Goal: Task Accomplishment & Management: Manage account settings

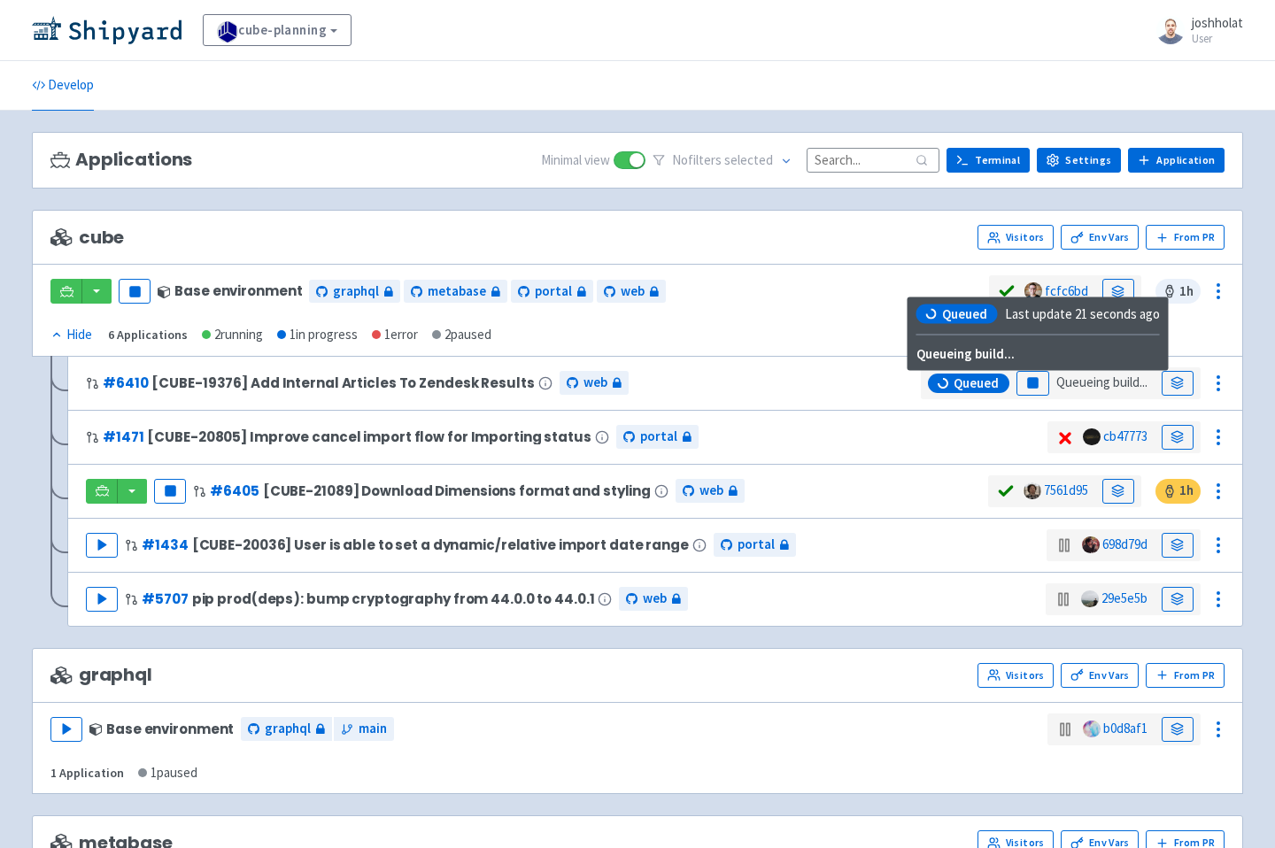
click at [955, 380] on span "Queued" at bounding box center [975, 383] width 45 height 18
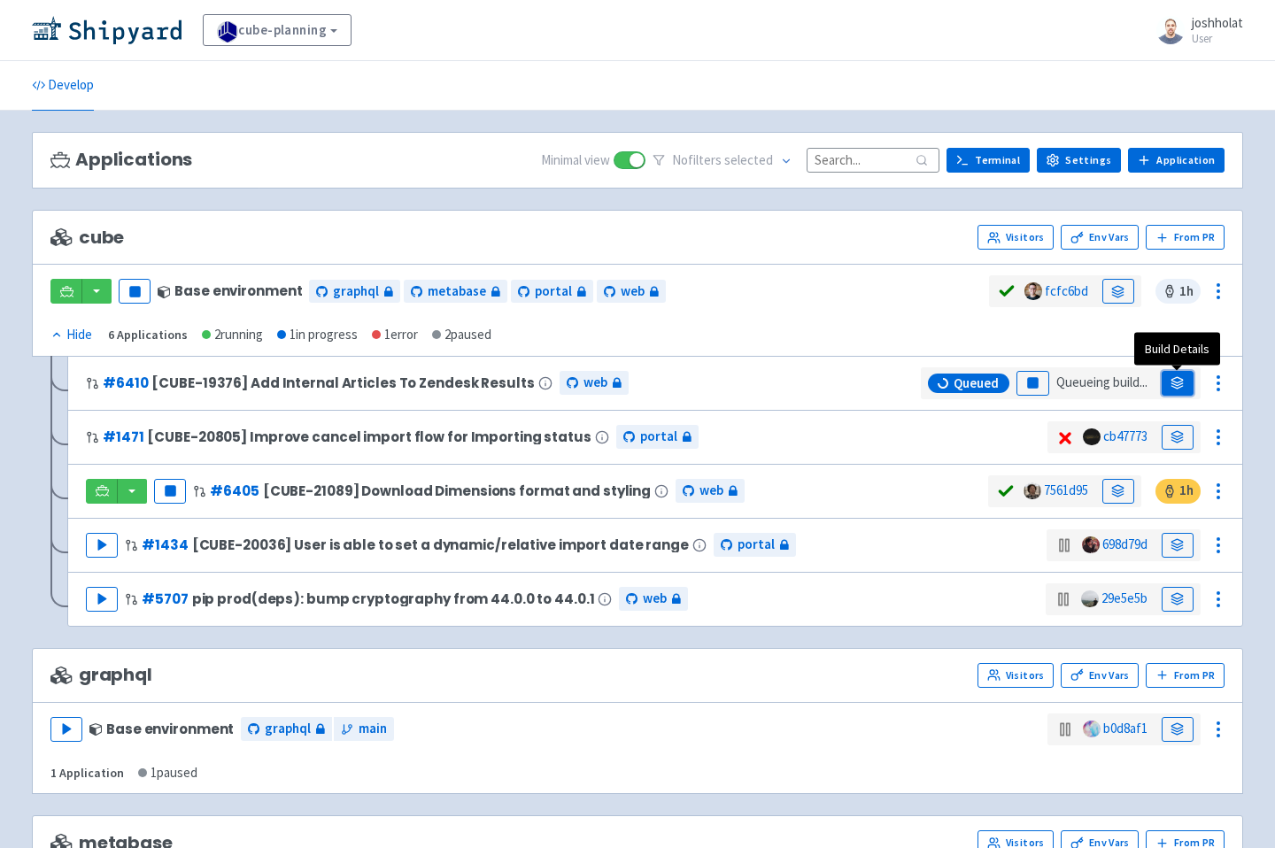
click at [1172, 382] on icon at bounding box center [1176, 382] width 13 height 13
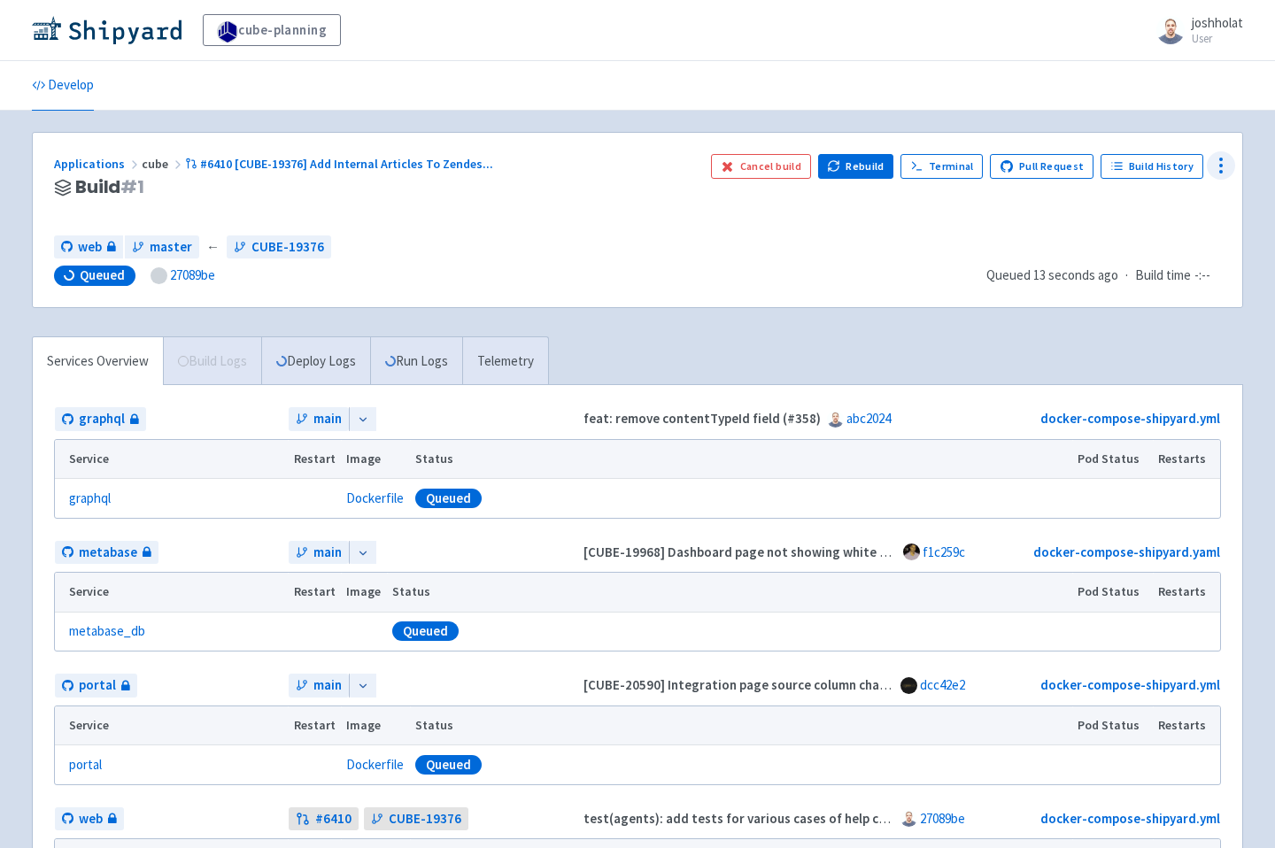
click at [1229, 171] on icon at bounding box center [1220, 165] width 21 height 21
click at [1150, 204] on span "Configure" at bounding box center [1154, 206] width 118 height 25
click at [1224, 162] on icon at bounding box center [1220, 165] width 21 height 21
click at [1132, 303] on span "Env Vars" at bounding box center [1118, 301] width 47 height 25
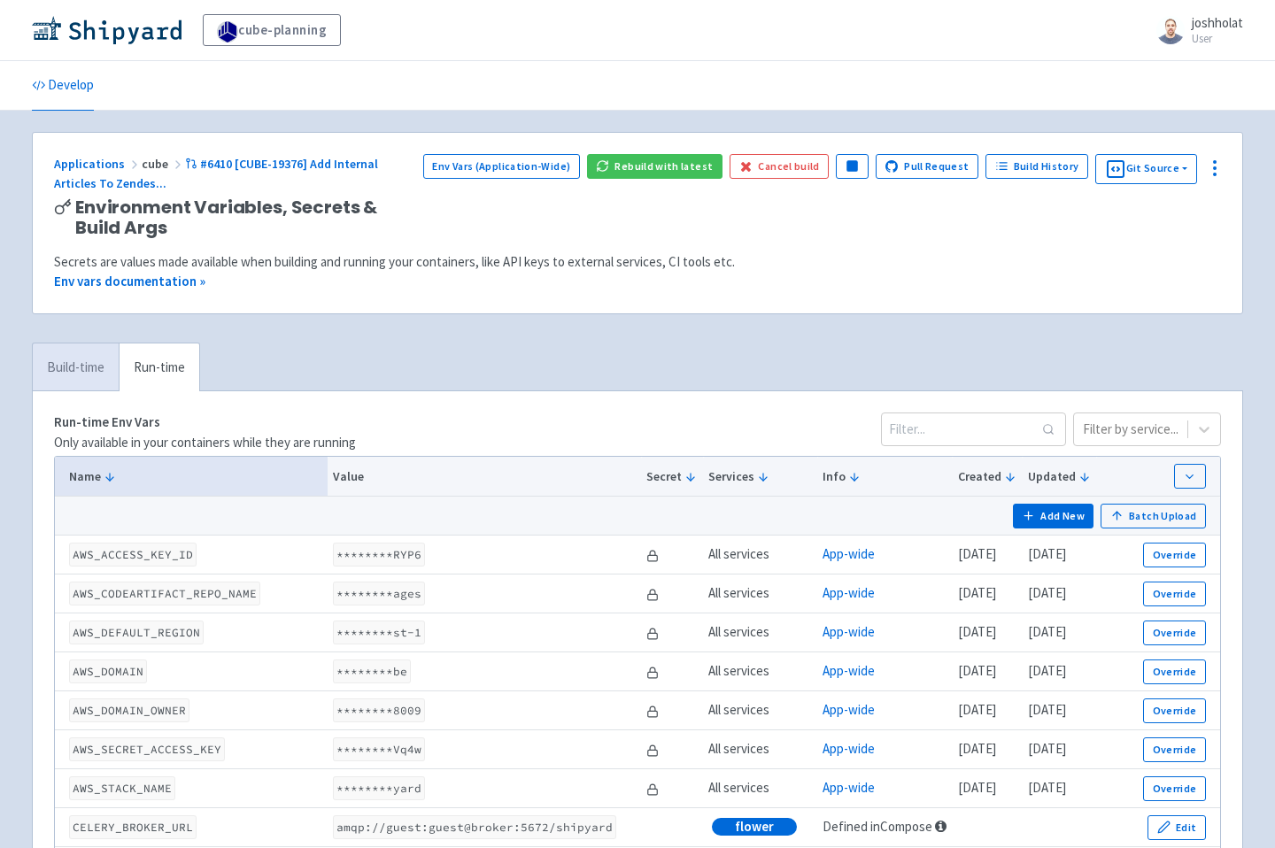
click at [84, 346] on link "Build-time" at bounding box center [76, 367] width 86 height 49
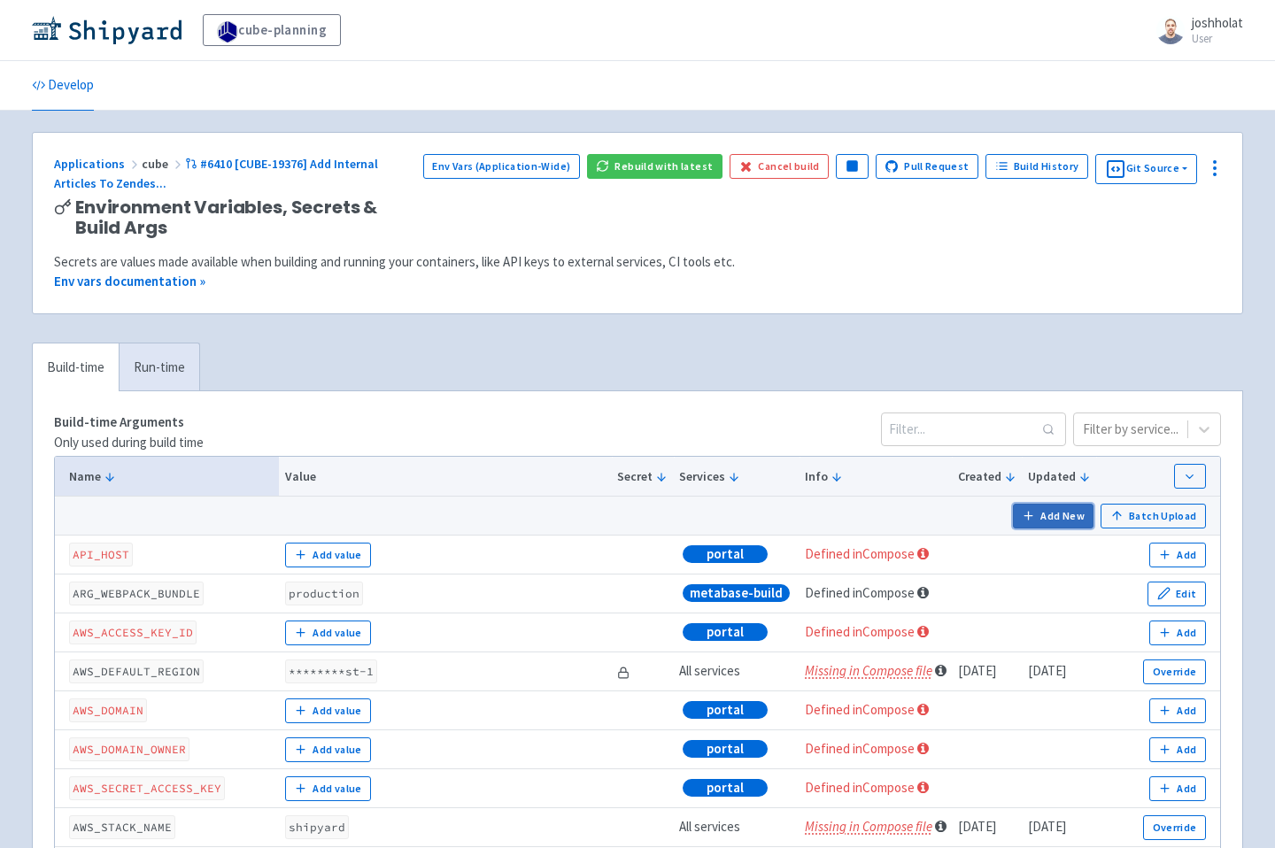
click at [1053, 516] on button "Add New" at bounding box center [1053, 516] width 81 height 25
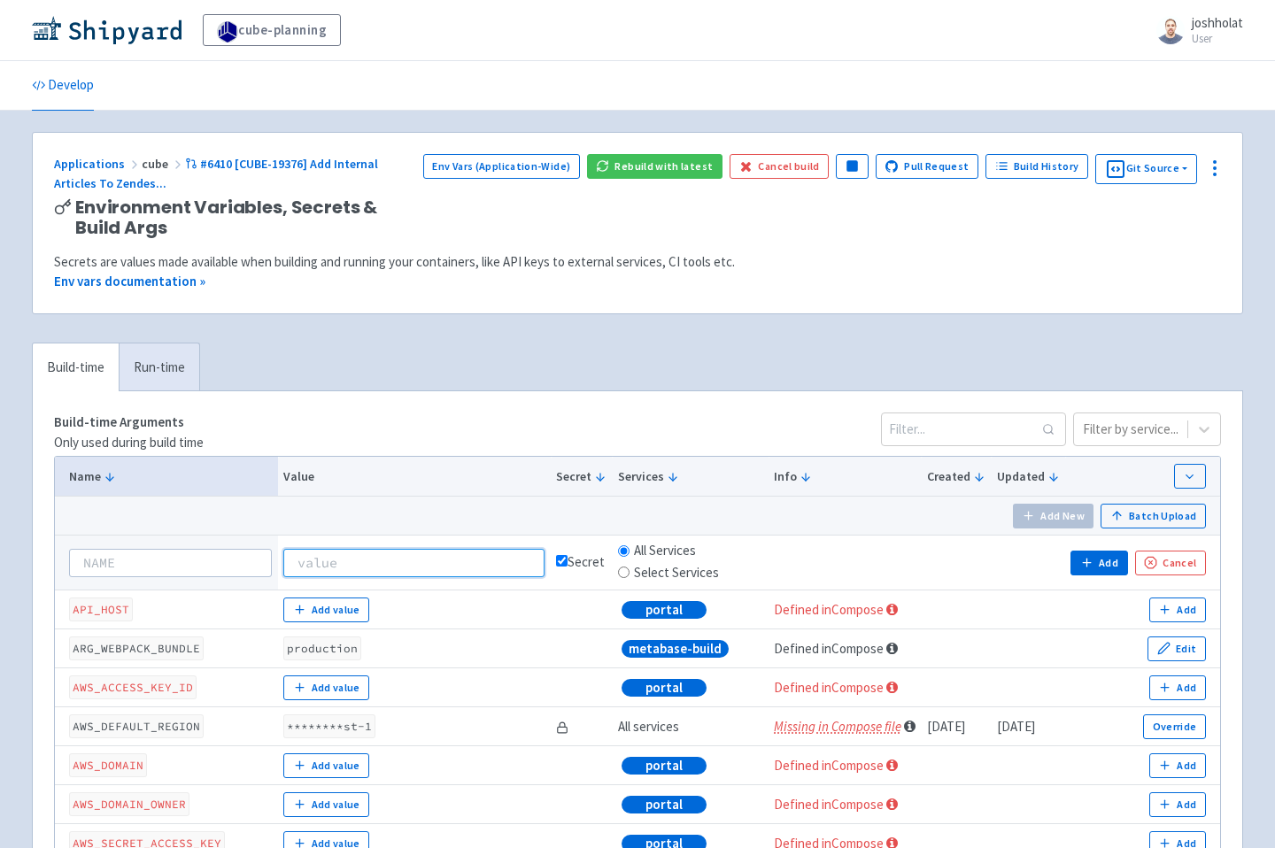
click at [355, 563] on input at bounding box center [413, 563] width 261 height 28
paste input "ZENDESK_API_TOKEN=josh@cubesoftware.com/token:7MLyQPtBTYtteizPdScYQZ9fHVV6VEhzZ…"
type input "josh@cubesoftware.com/token:7MLyQPtBTYtteizPdScYQZ9fHVV6VEhzZhHGtI3Z"
click at [193, 566] on input at bounding box center [170, 563] width 203 height 28
paste input "ZENDESK_API_TOKEN"
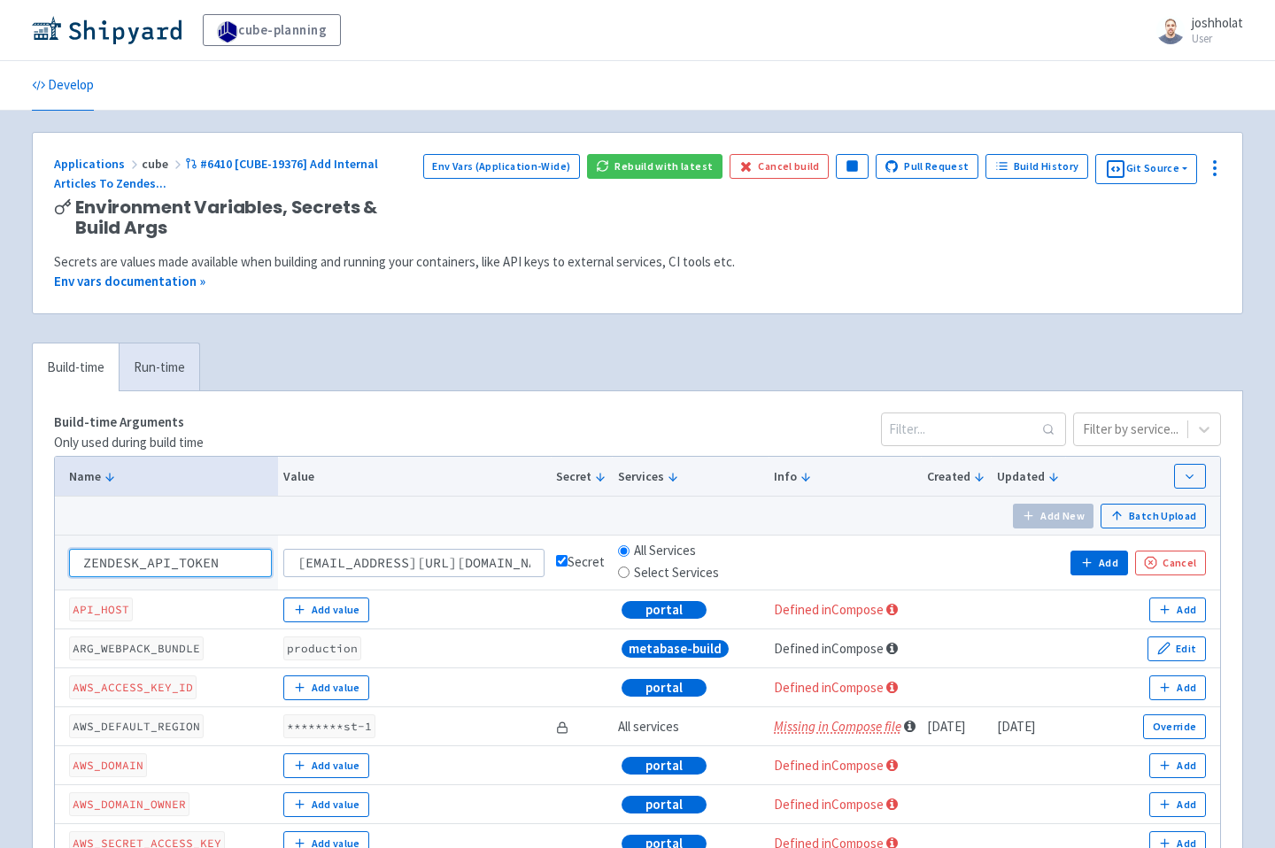
type input "ZENDESK_API_TOKEN"
click at [623, 573] on input "Select Services" at bounding box center [624, 573] width 12 height 12
radio input "true"
radio input "false"
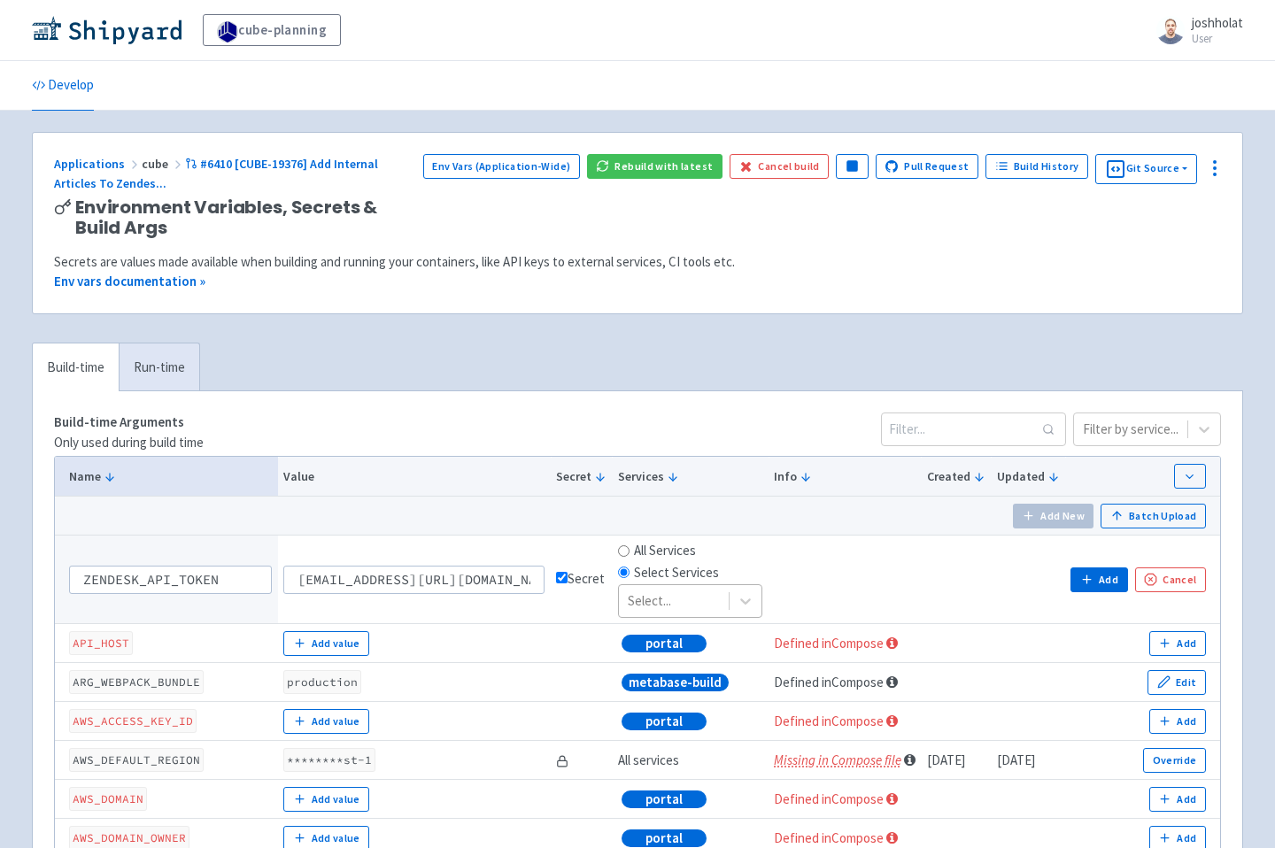
click at [665, 593] on div at bounding box center [674, 602] width 93 height 24
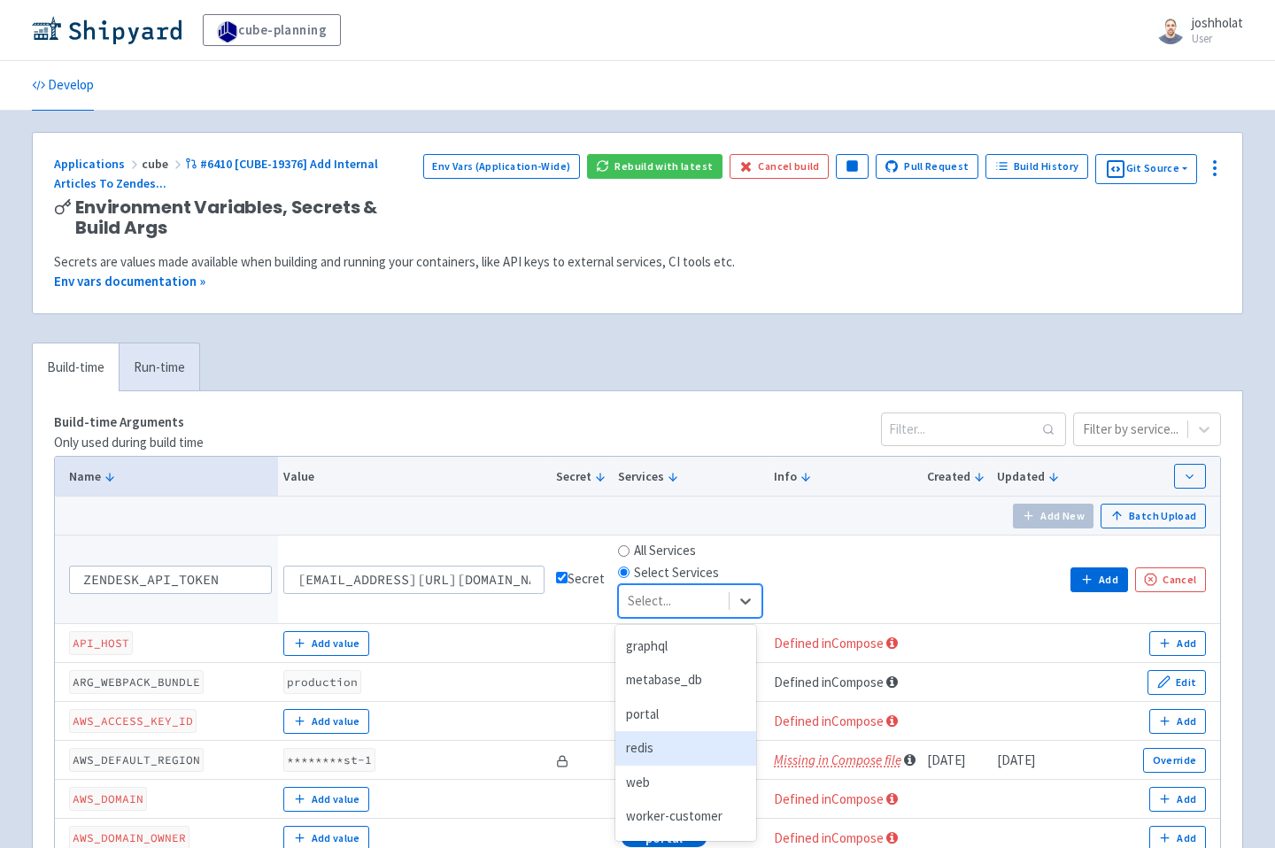
scroll to position [166, 0]
click at [647, 759] on div "web" at bounding box center [685, 753] width 141 height 35
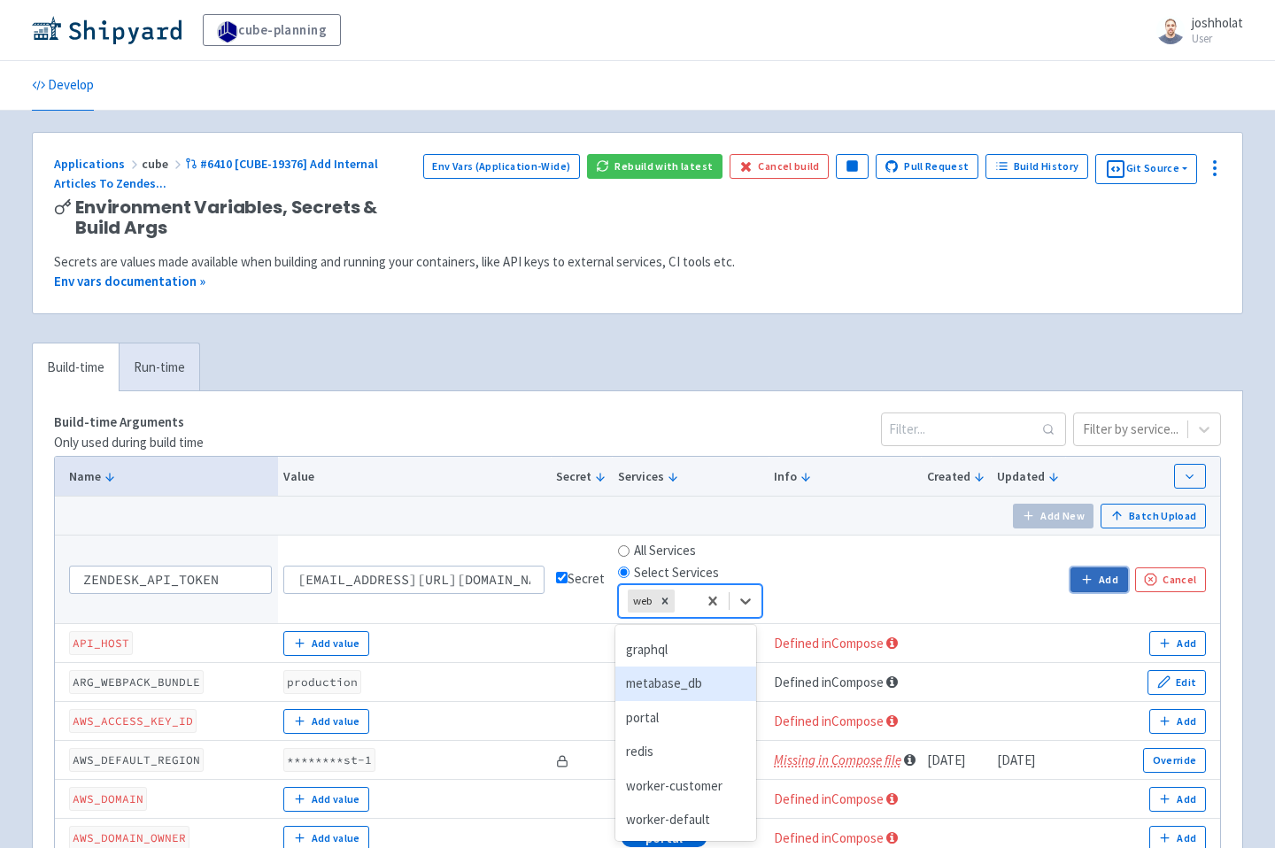
click at [1097, 583] on button "Add" at bounding box center [1098, 579] width 57 height 25
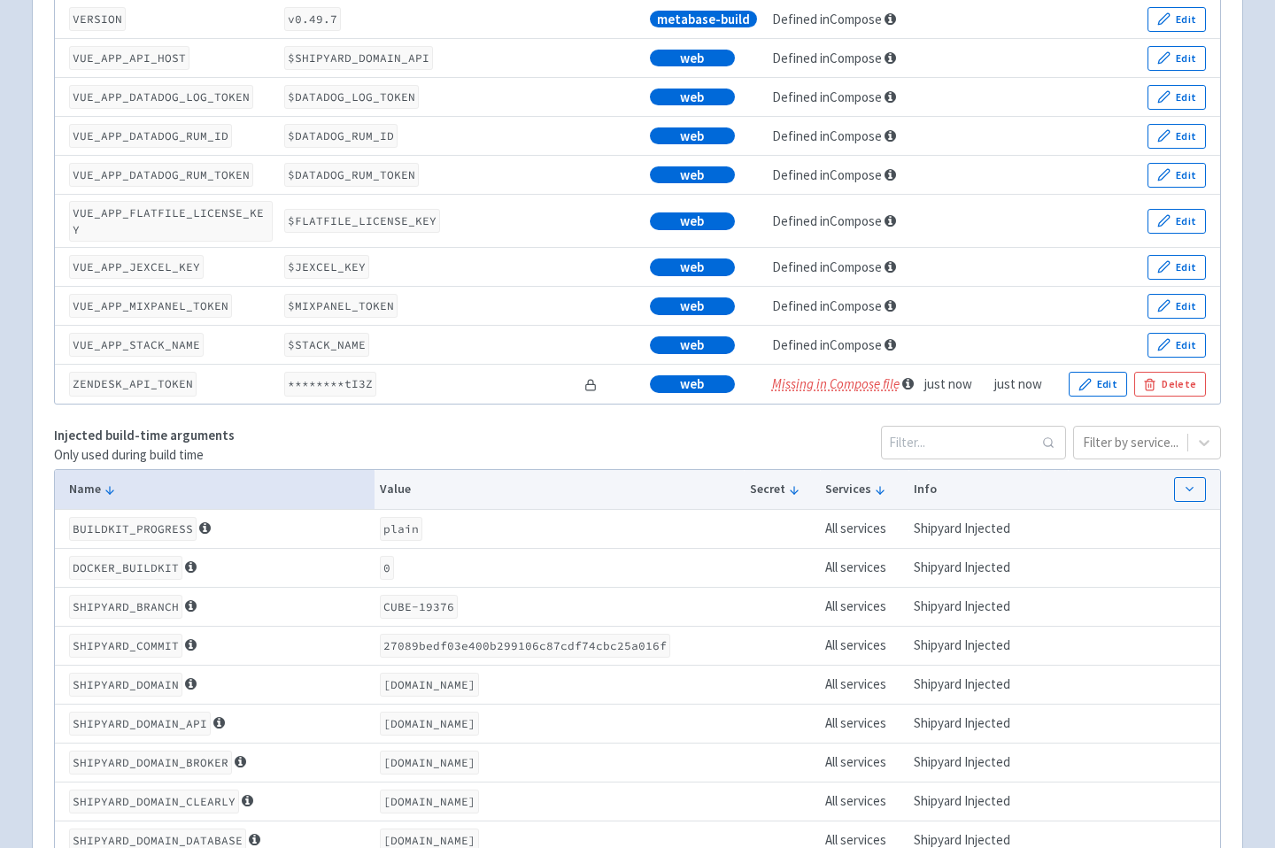
scroll to position [2233, 0]
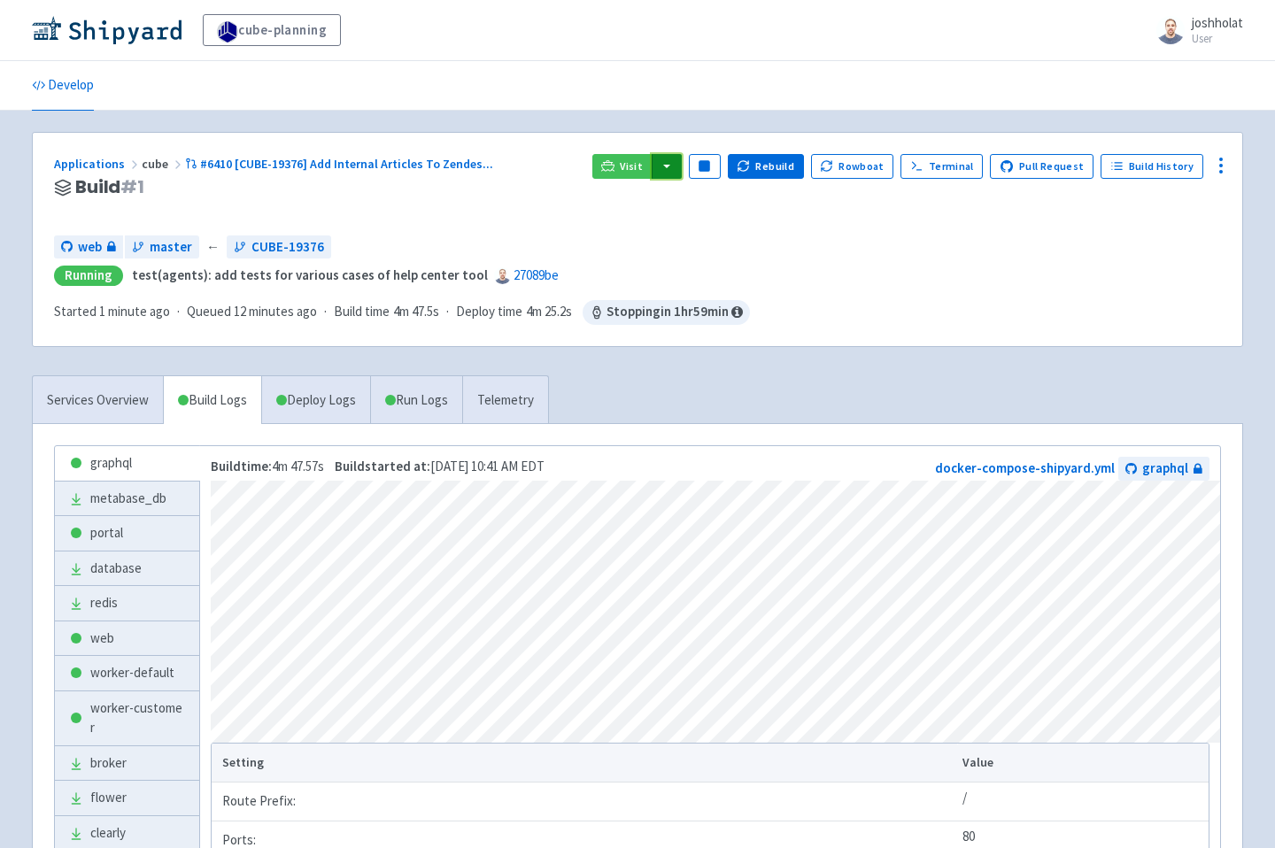
click at [682, 160] on button "button" at bounding box center [667, 166] width 30 height 25
click at [688, 339] on link "web (web)" at bounding box center [719, 336] width 136 height 27
click at [1223, 174] on icon at bounding box center [1220, 165] width 21 height 21
click at [1163, 203] on span "Configure" at bounding box center [1154, 206] width 118 height 25
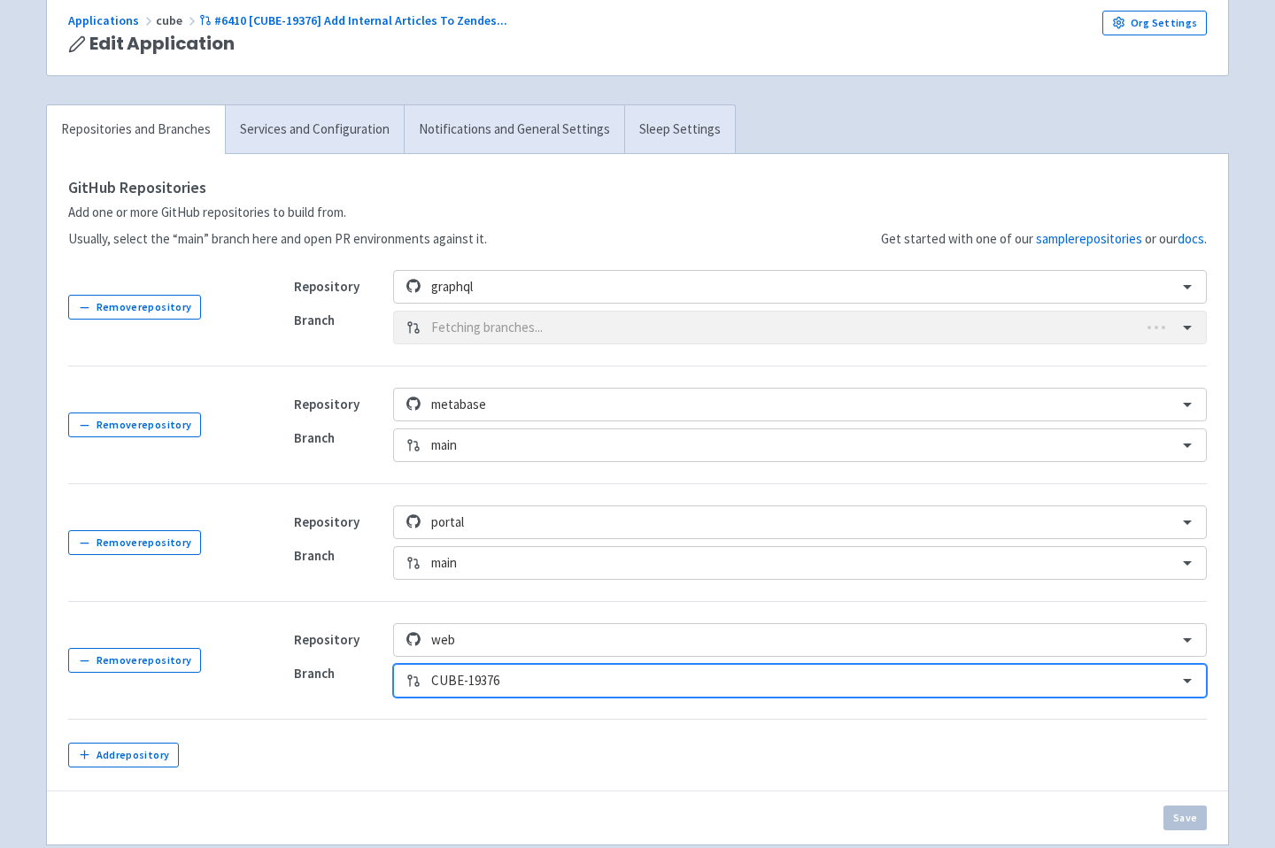
scroll to position [96, 0]
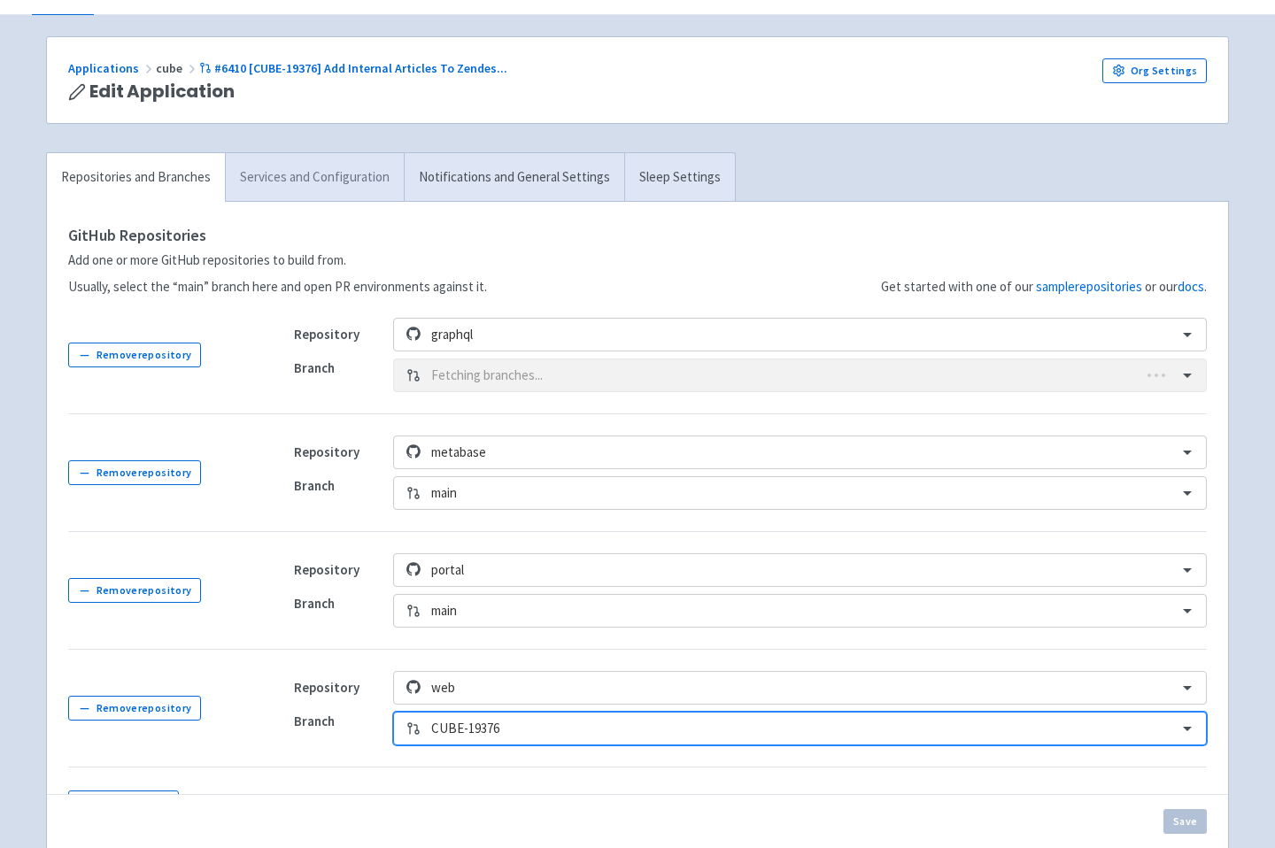
click at [297, 173] on link "Services and Configuration" at bounding box center [314, 177] width 179 height 49
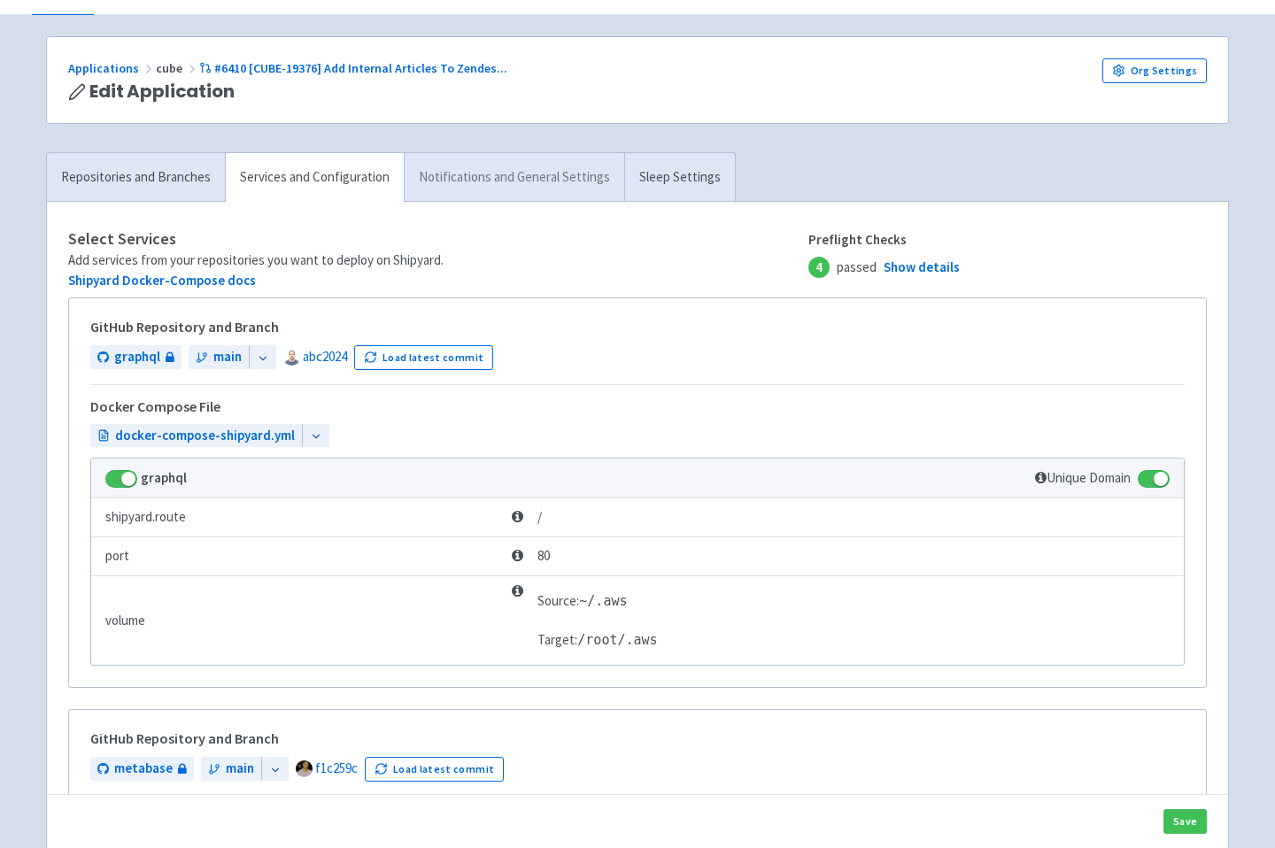
click at [473, 184] on link "Notifications and General Settings" at bounding box center [514, 177] width 220 height 49
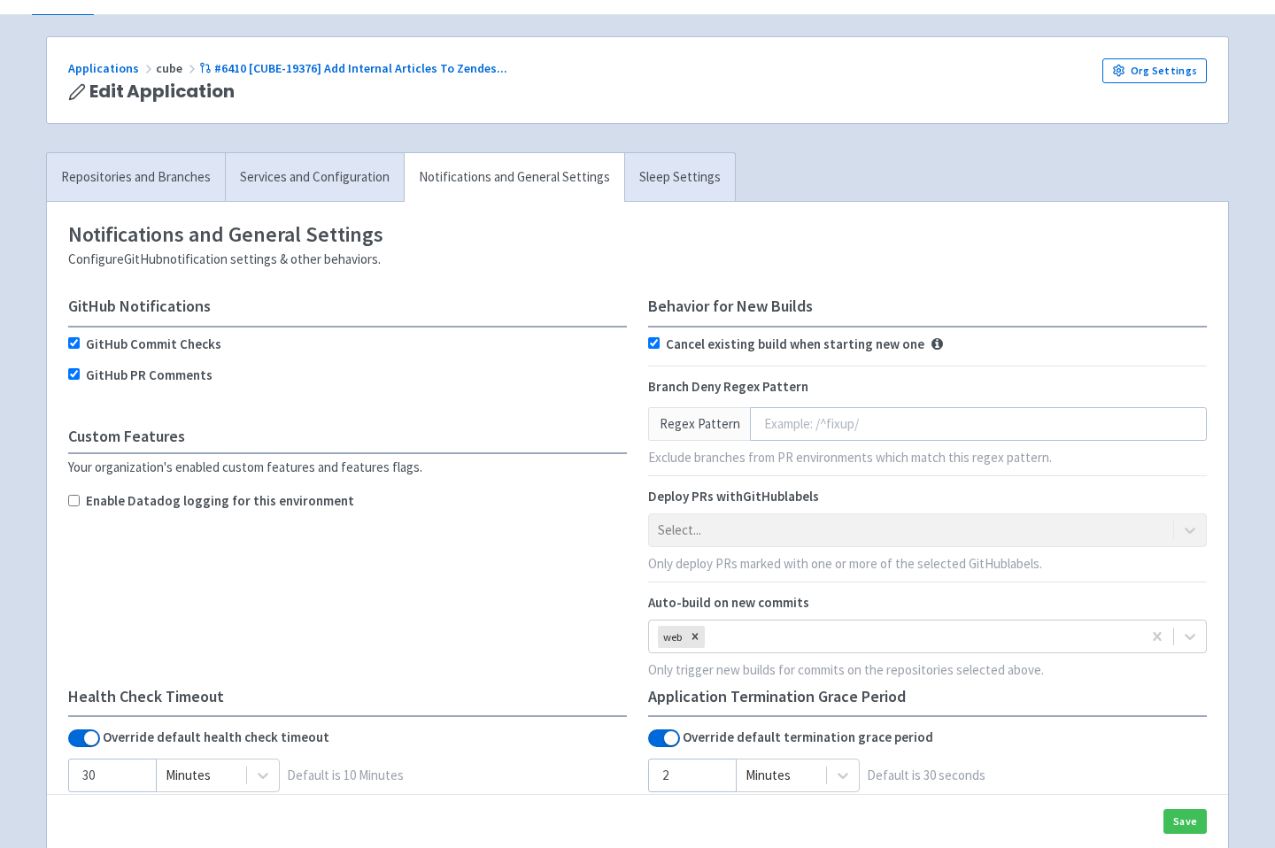
click at [74, 500] on input "Enable Datadog logging for this environment" at bounding box center [74, 501] width 12 height 12
checkbox input "true"
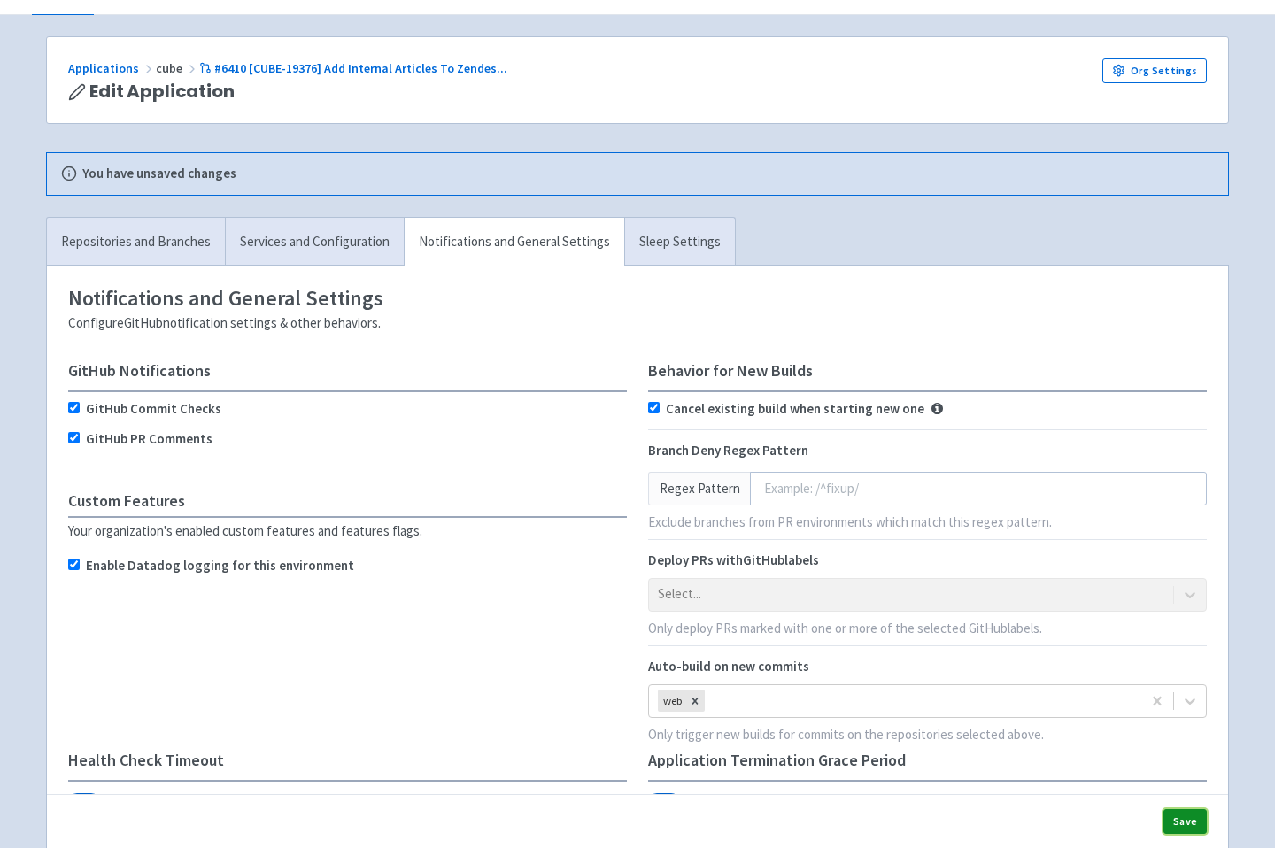
click at [1181, 815] on button "Save" at bounding box center [1184, 821] width 43 height 25
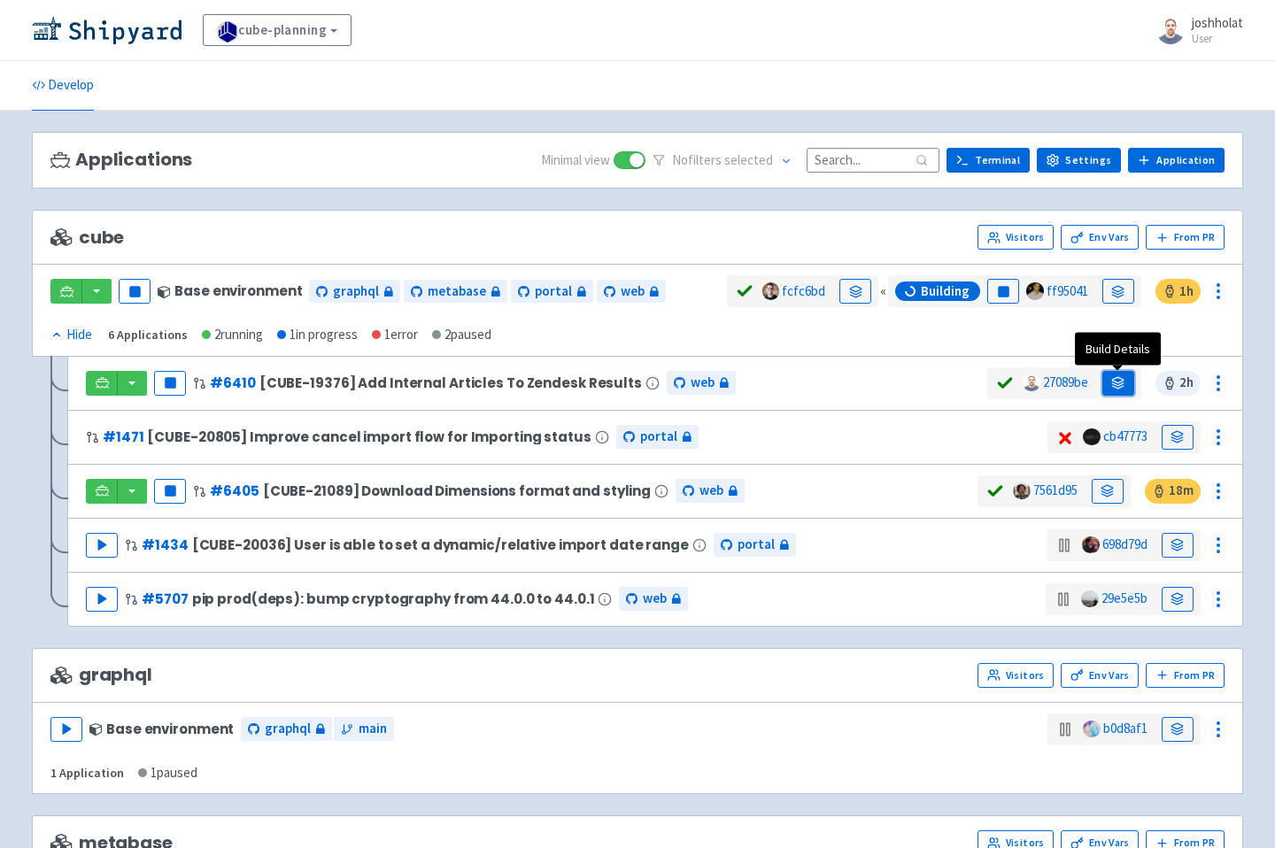
click at [1115, 389] on icon at bounding box center [1117, 382] width 13 height 13
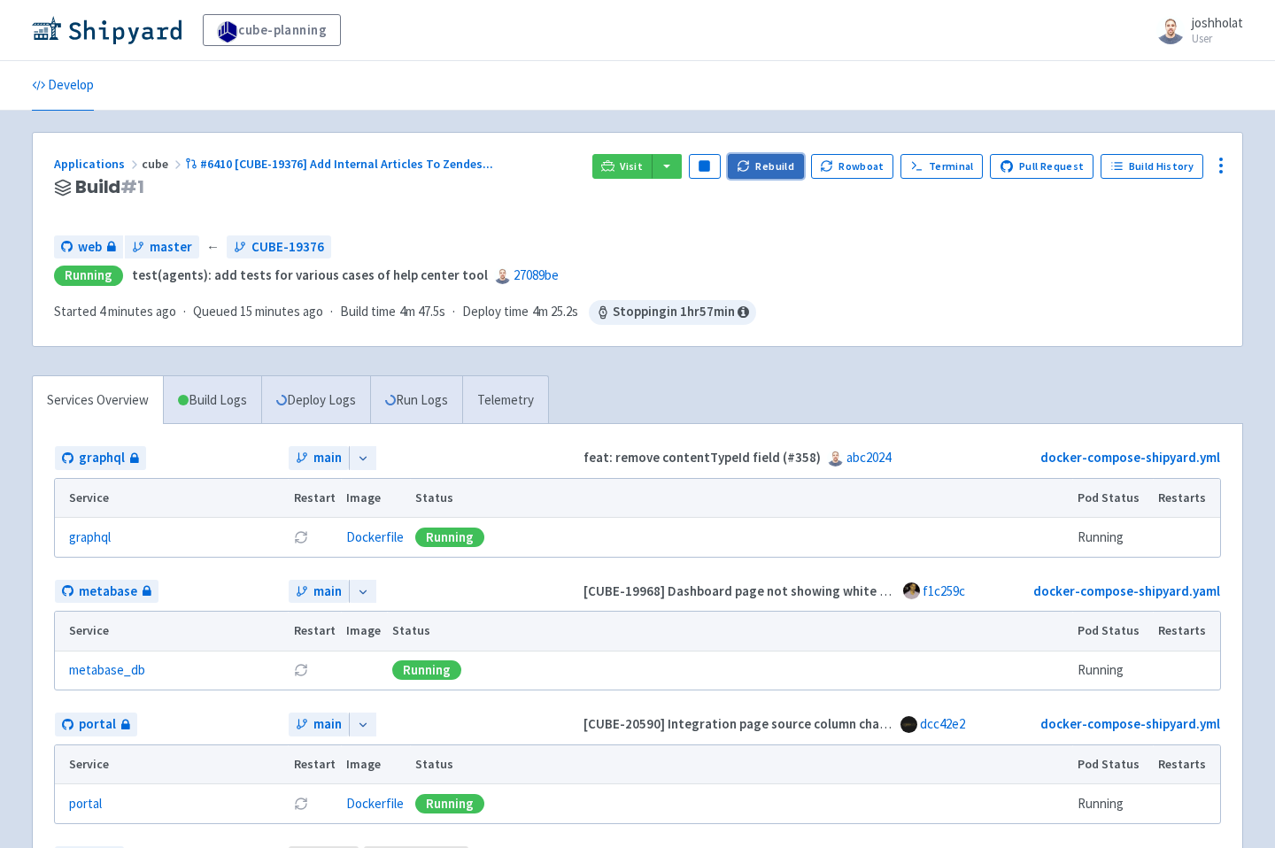
click at [767, 172] on button "Rebuild" at bounding box center [766, 166] width 76 height 25
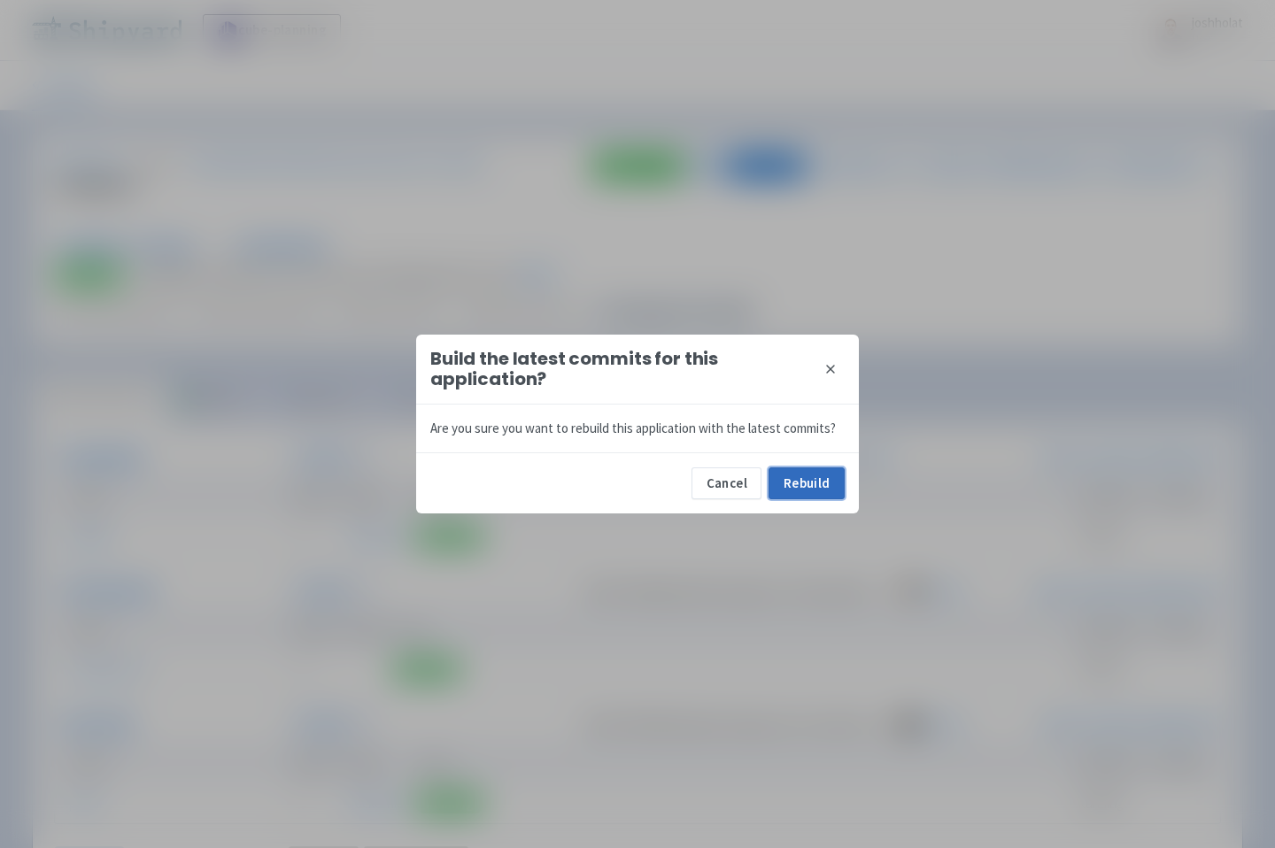
click at [792, 471] on button "Rebuild" at bounding box center [806, 483] width 76 height 32
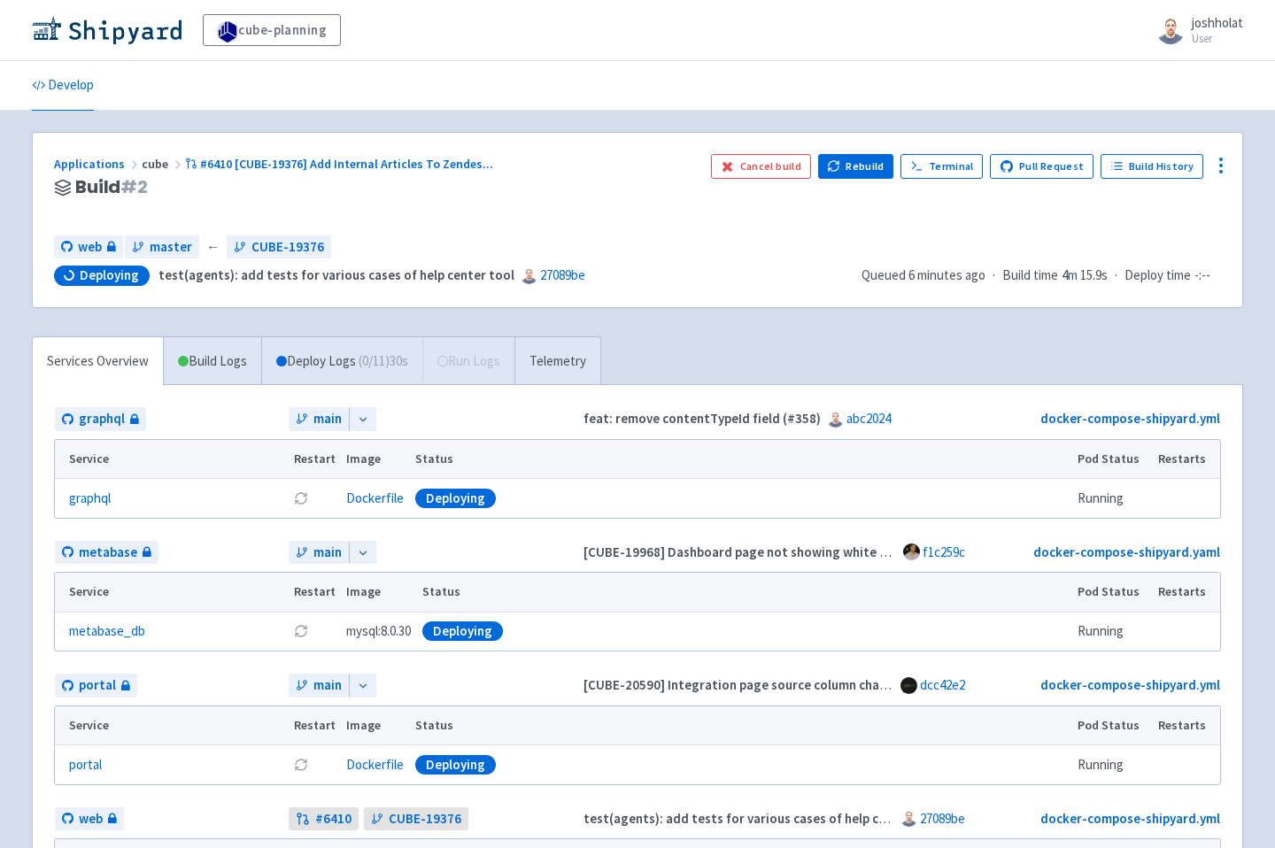
click at [822, 350] on div "Services Overview Build Logs Deploy Logs ( 0 / 11 ) 30s Run Logs Telemetry grap…" at bounding box center [637, 796] width 1232 height 920
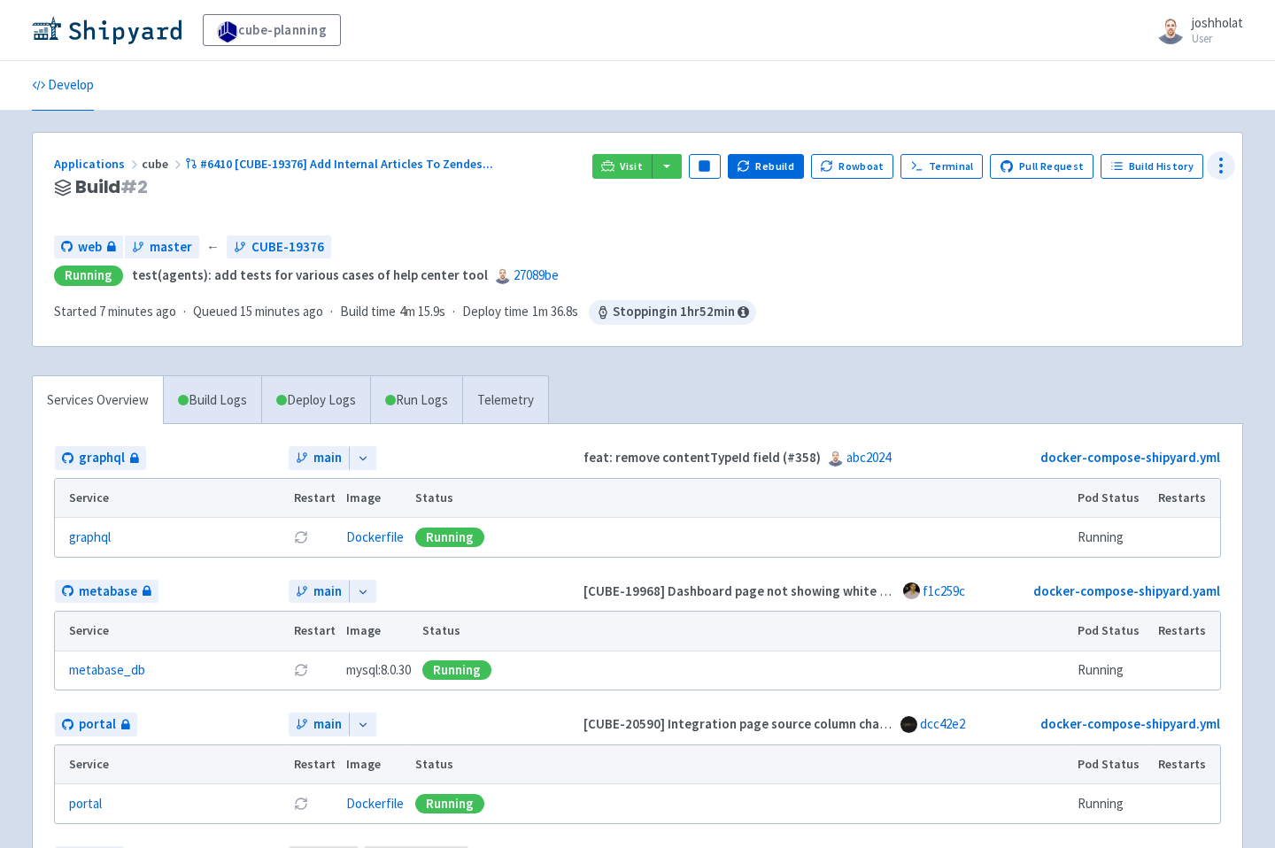
click at [1213, 174] on icon at bounding box center [1220, 165] width 21 height 21
click at [1104, 295] on span "Env Vars" at bounding box center [1118, 301] width 47 height 25
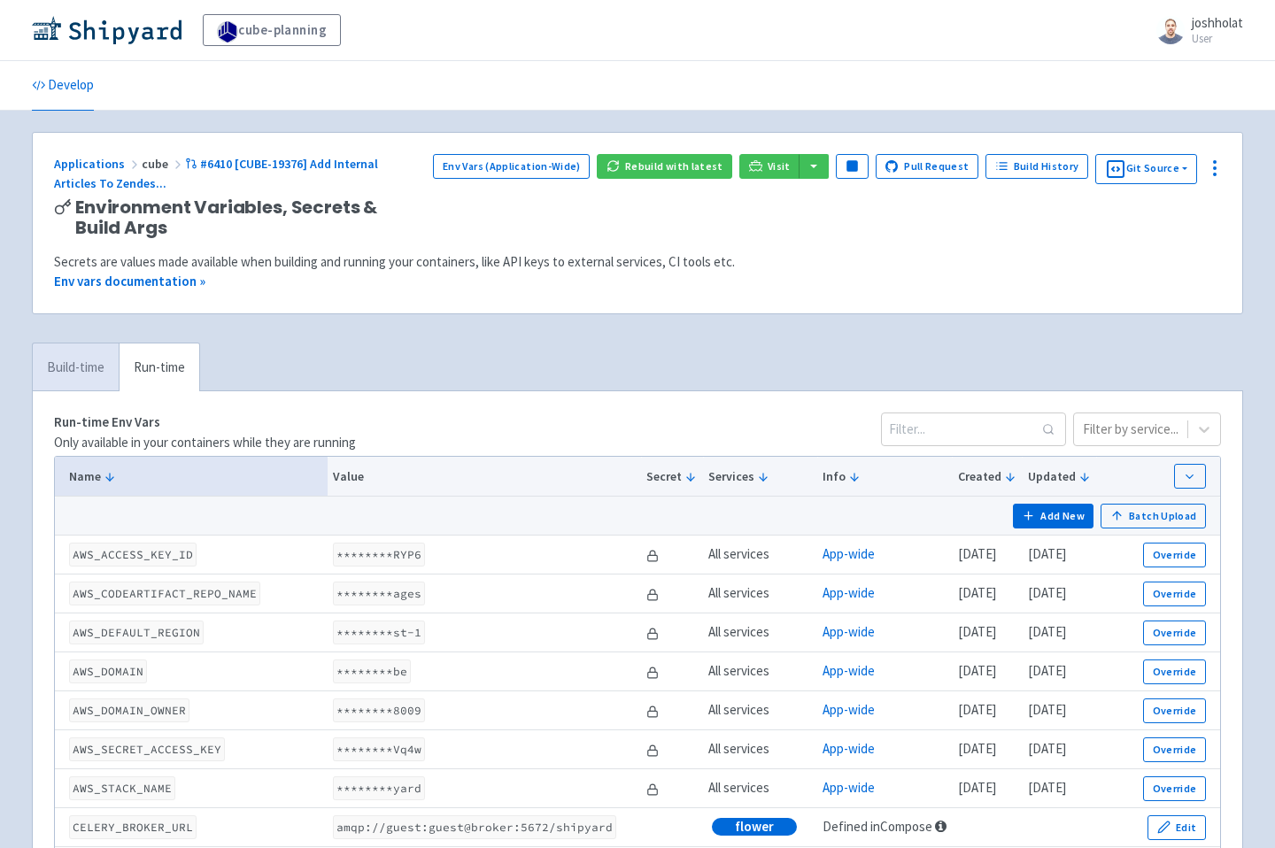
click at [46, 373] on link "Build-time" at bounding box center [76, 367] width 86 height 49
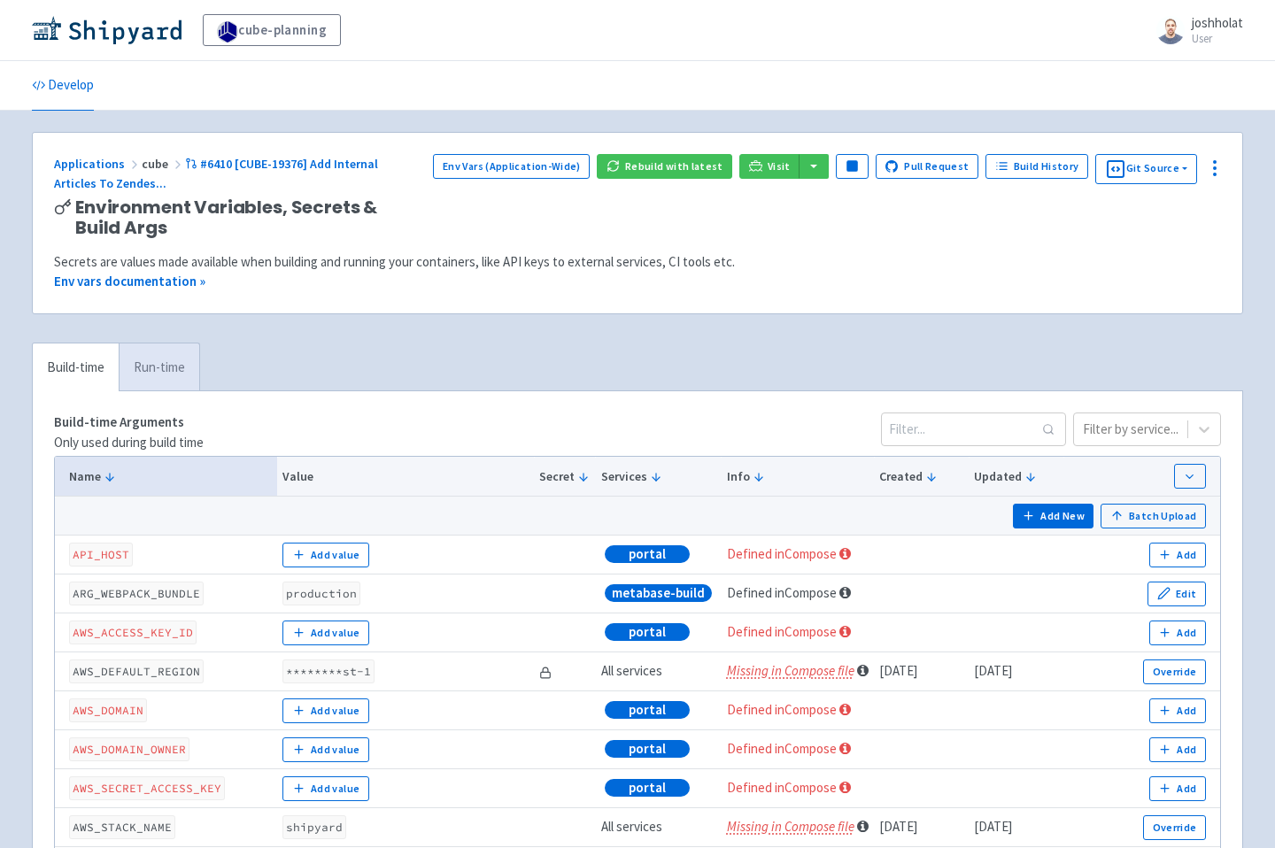
click at [173, 359] on link "Run-time" at bounding box center [159, 367] width 81 height 49
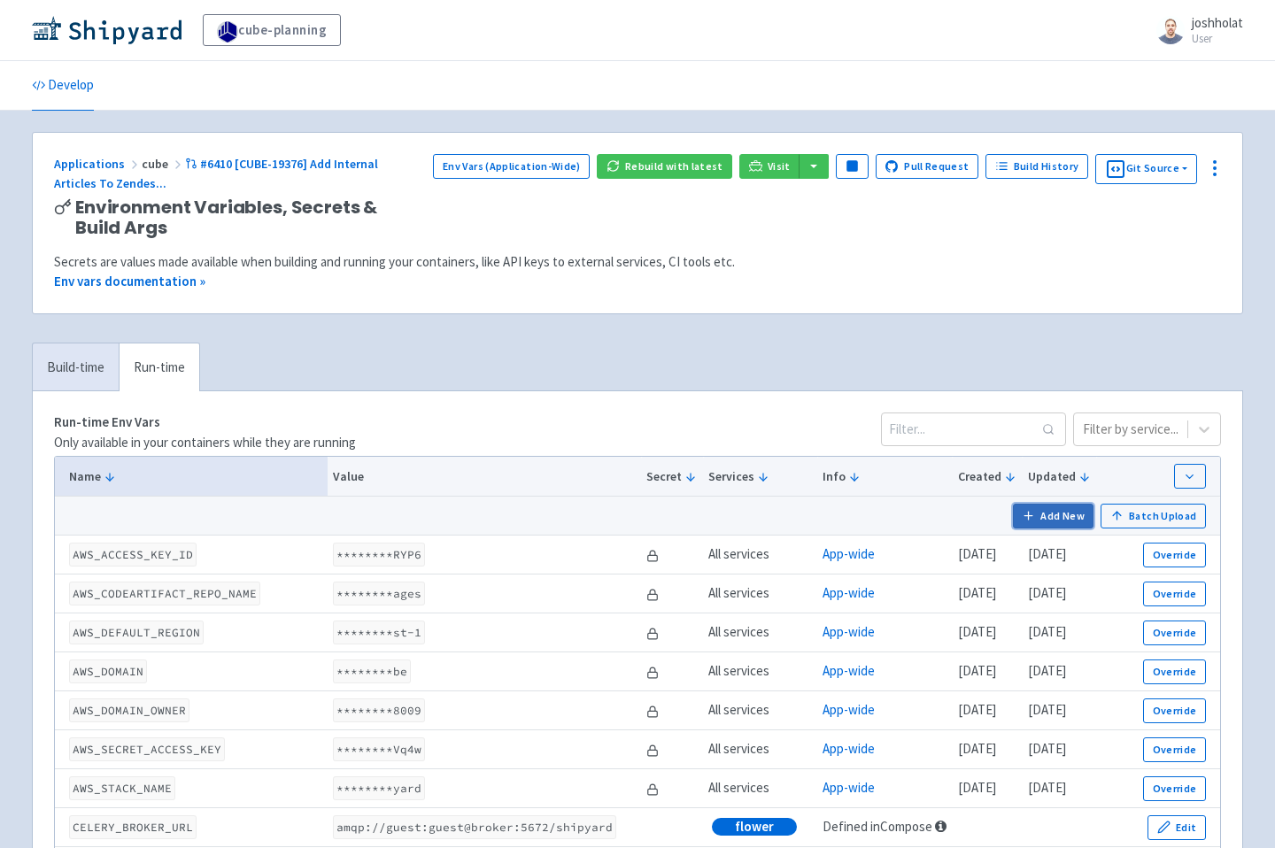
click at [1069, 520] on button "Add New" at bounding box center [1053, 516] width 81 height 25
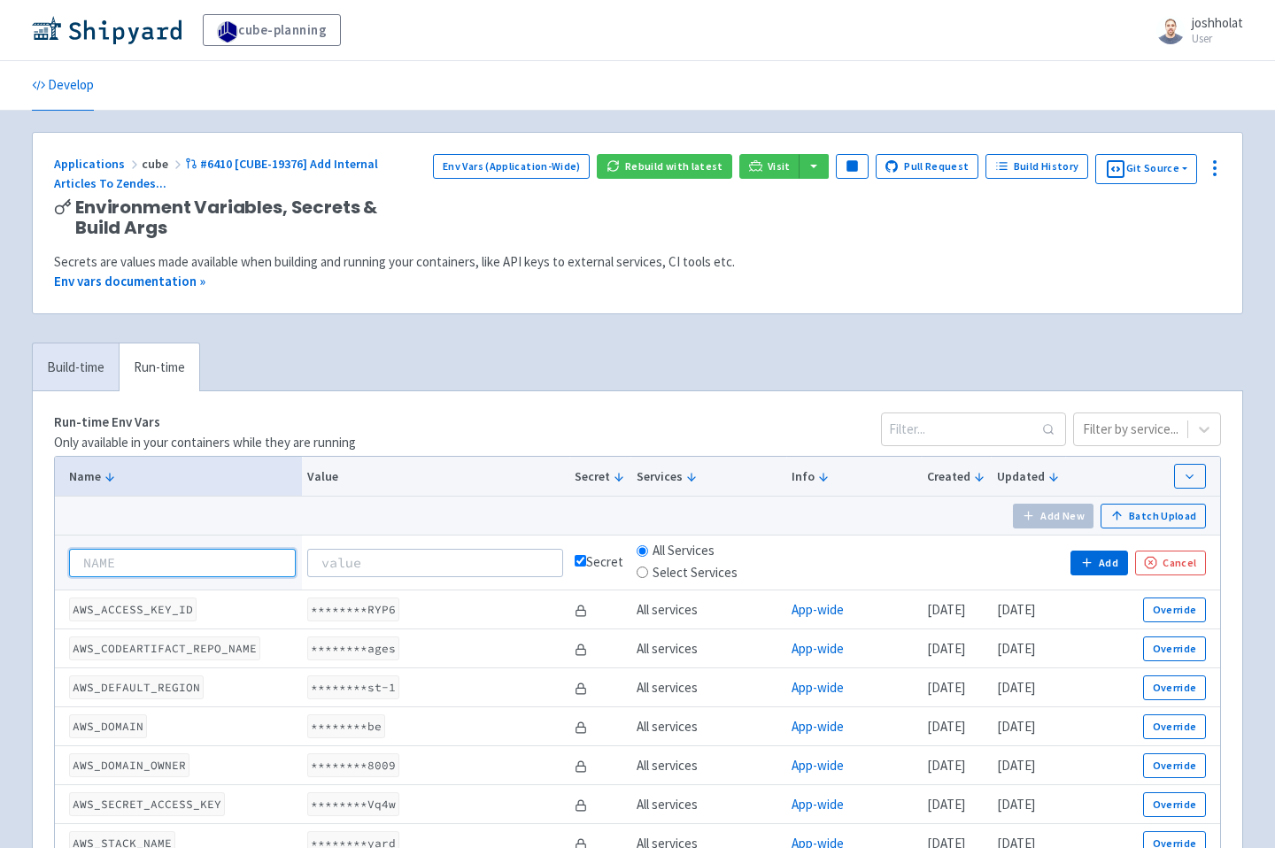
paste input "ZENDESK_API_TOKEN"
type input "ZENDESK_API_TOKEN"
click at [410, 569] on input at bounding box center [435, 563] width 256 height 28
paste input "josh@cubesoftware.com/token:7MLyQPtBTYtteizPdScYQZ9fHVV6VEhzZhHGtI3Z"
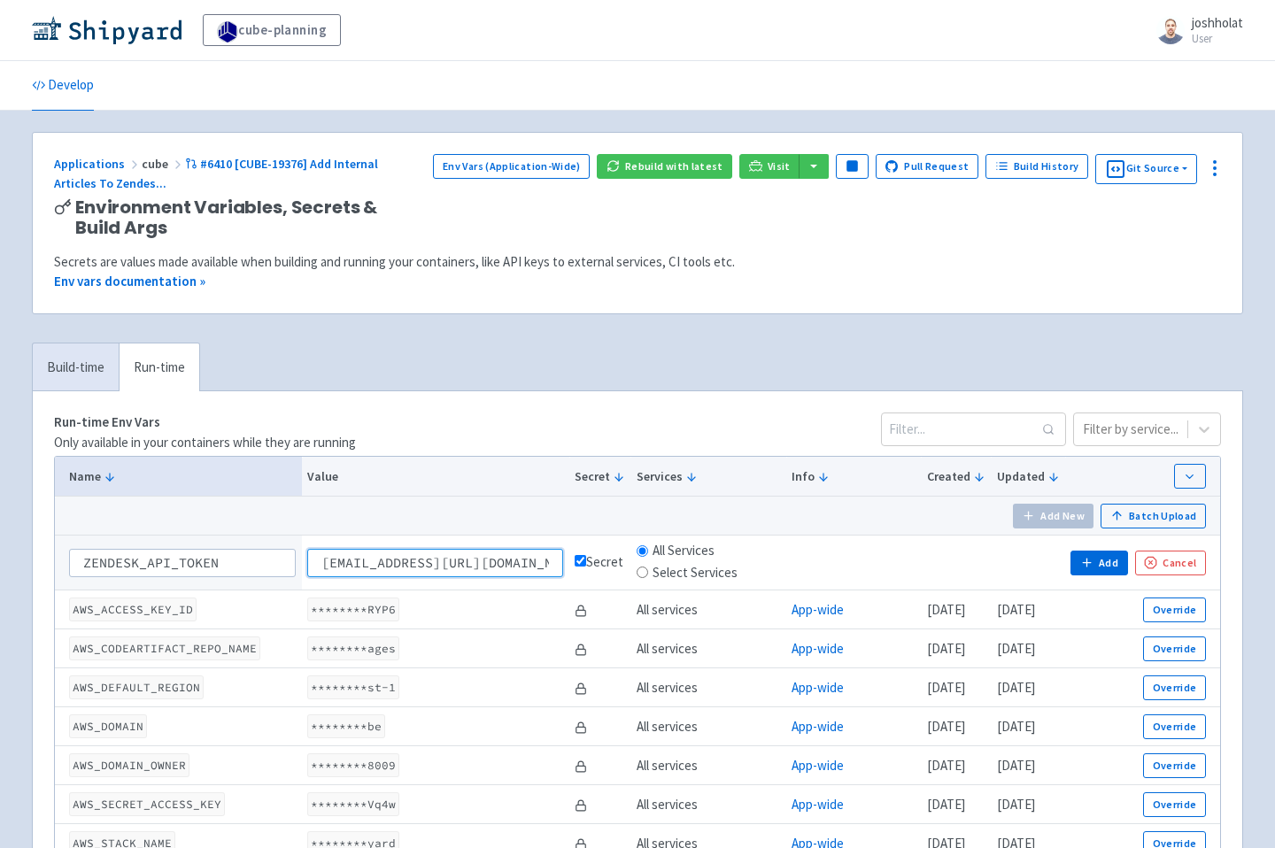
scroll to position [0, 328]
type input "josh@cubesoftware.com/token:7MLyQPtBTYtteizPdScYQZ9fHVV6VEhzZhHGtI3Z"
click at [1096, 567] on button "Add" at bounding box center [1098, 563] width 57 height 25
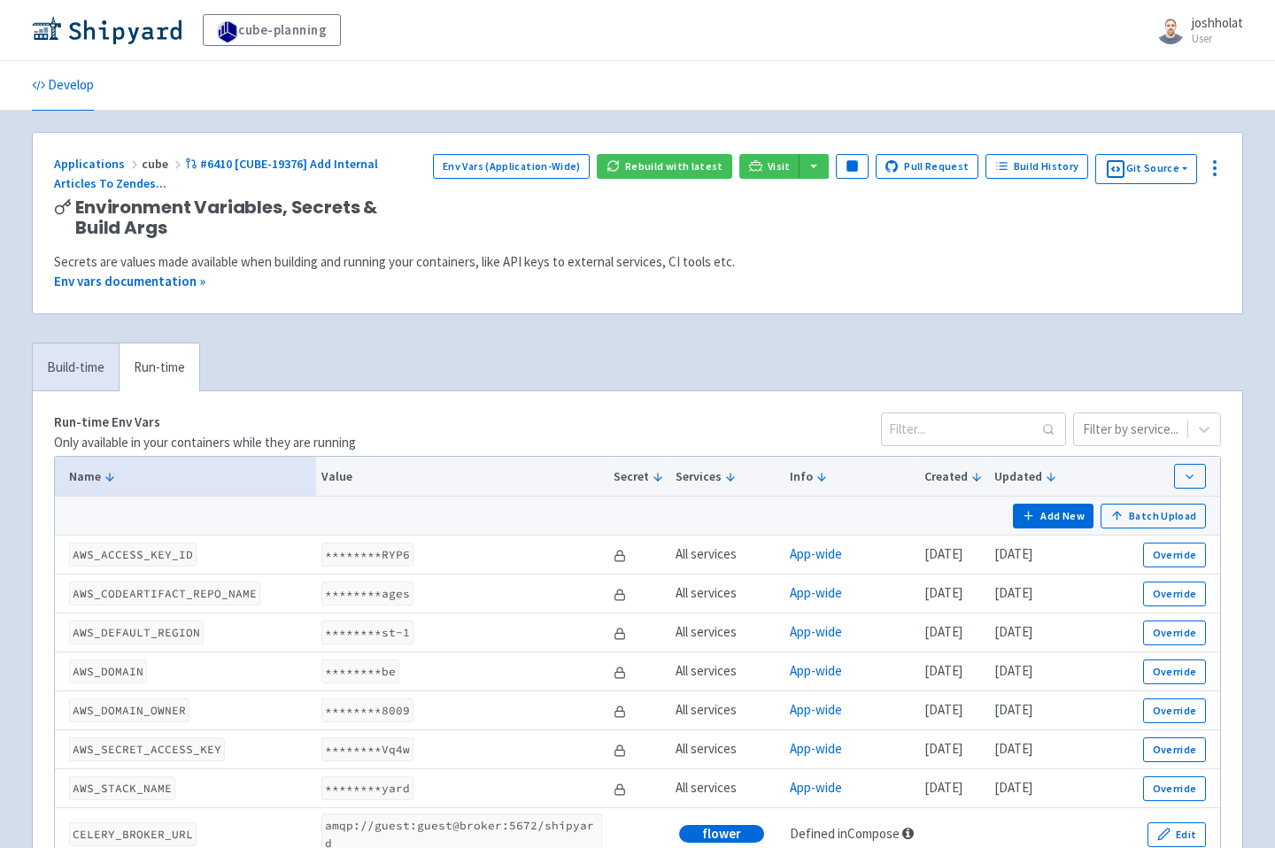
click at [841, 273] on div "Env vars documentation »" at bounding box center [637, 282] width 1167 height 20
click at [658, 167] on button "Rebuild with latest" at bounding box center [664, 166] width 135 height 25
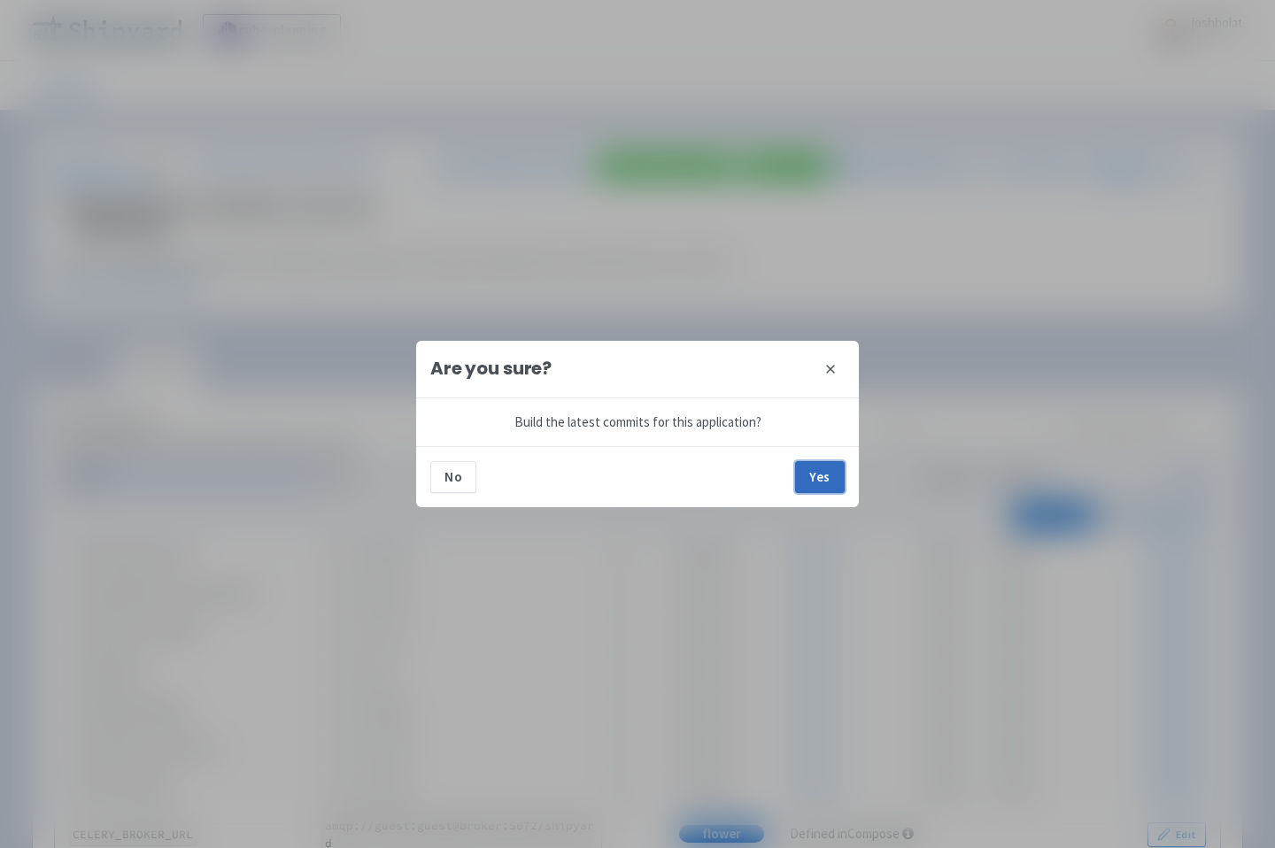
click at [817, 482] on button "Yes" at bounding box center [820, 477] width 50 height 32
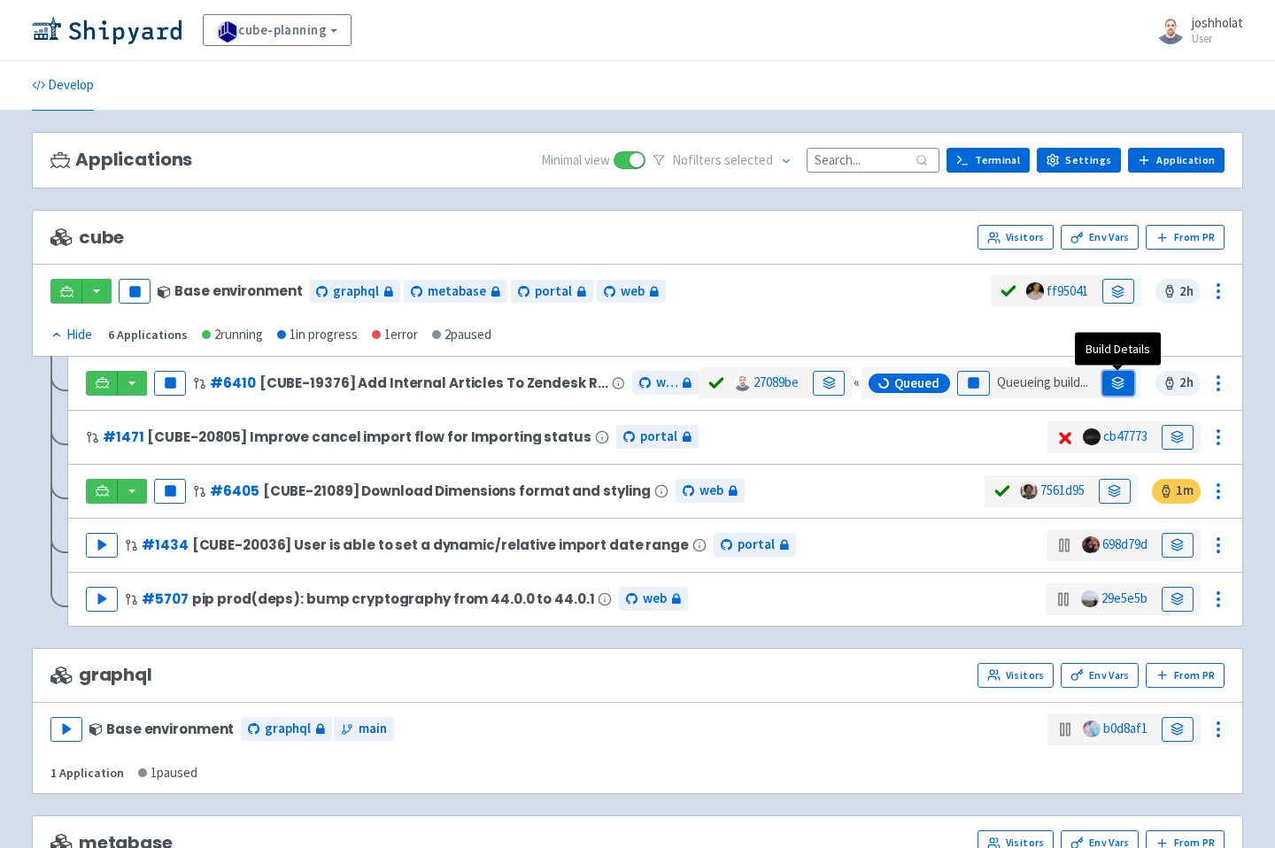
click at [1117, 388] on icon at bounding box center [1118, 387] width 12 height 3
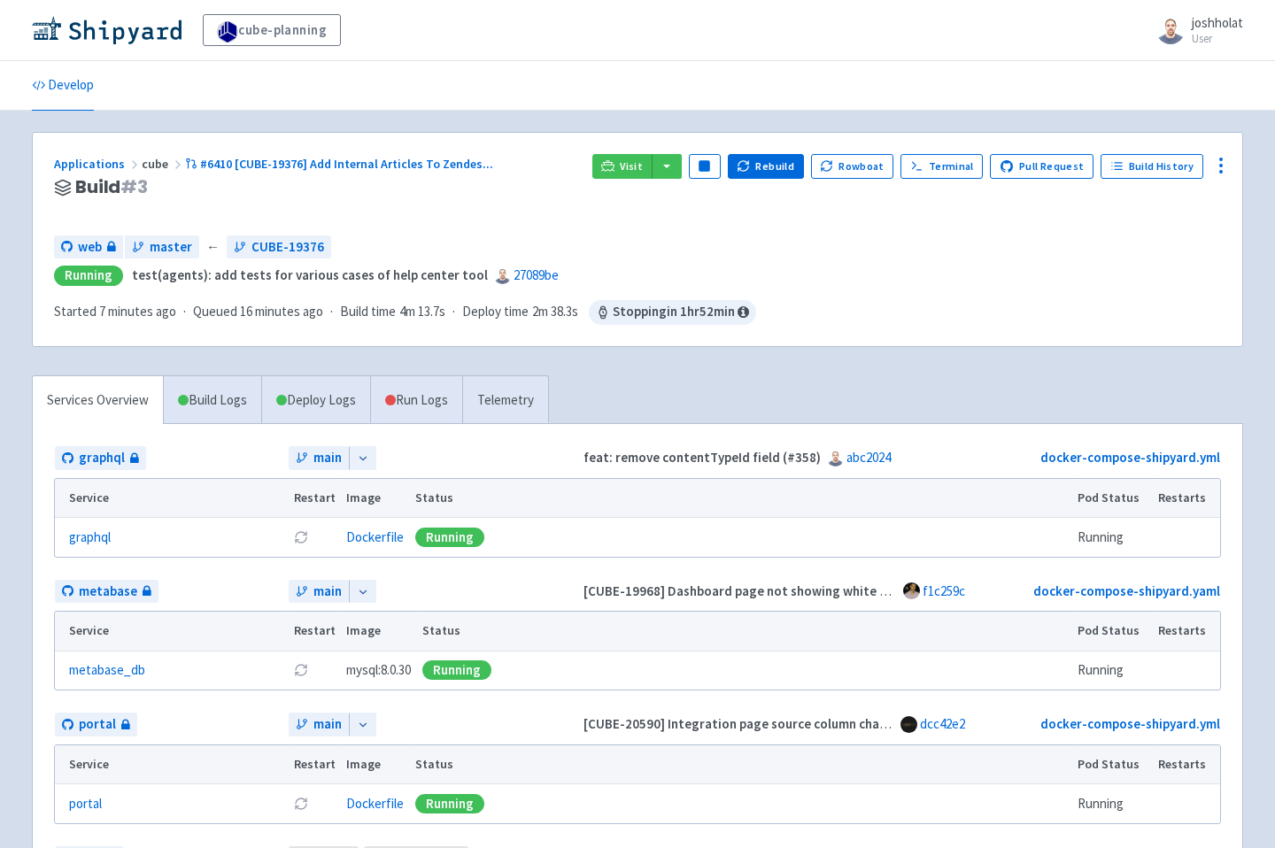
click at [725, 250] on div "web master ← CUBE-19376" at bounding box center [637, 247] width 1167 height 24
click at [1225, 165] on icon at bounding box center [1220, 165] width 21 height 21
click at [1120, 303] on span "Env Vars" at bounding box center [1118, 301] width 47 height 25
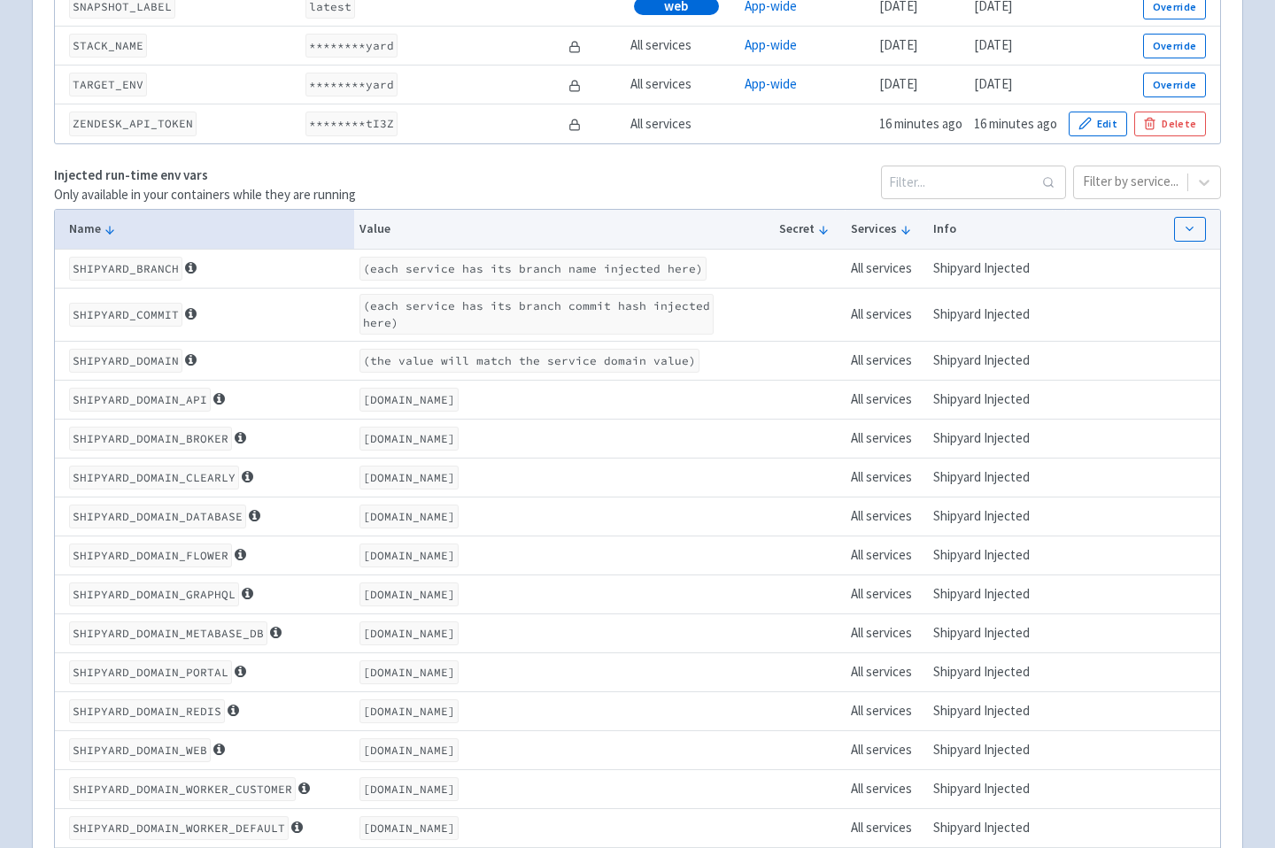
scroll to position [3021, 0]
click at [101, 130] on code "ZENDESK_API_TOKEN" at bounding box center [132, 122] width 127 height 24
copy code "ZENDESK_API_TOKEN"
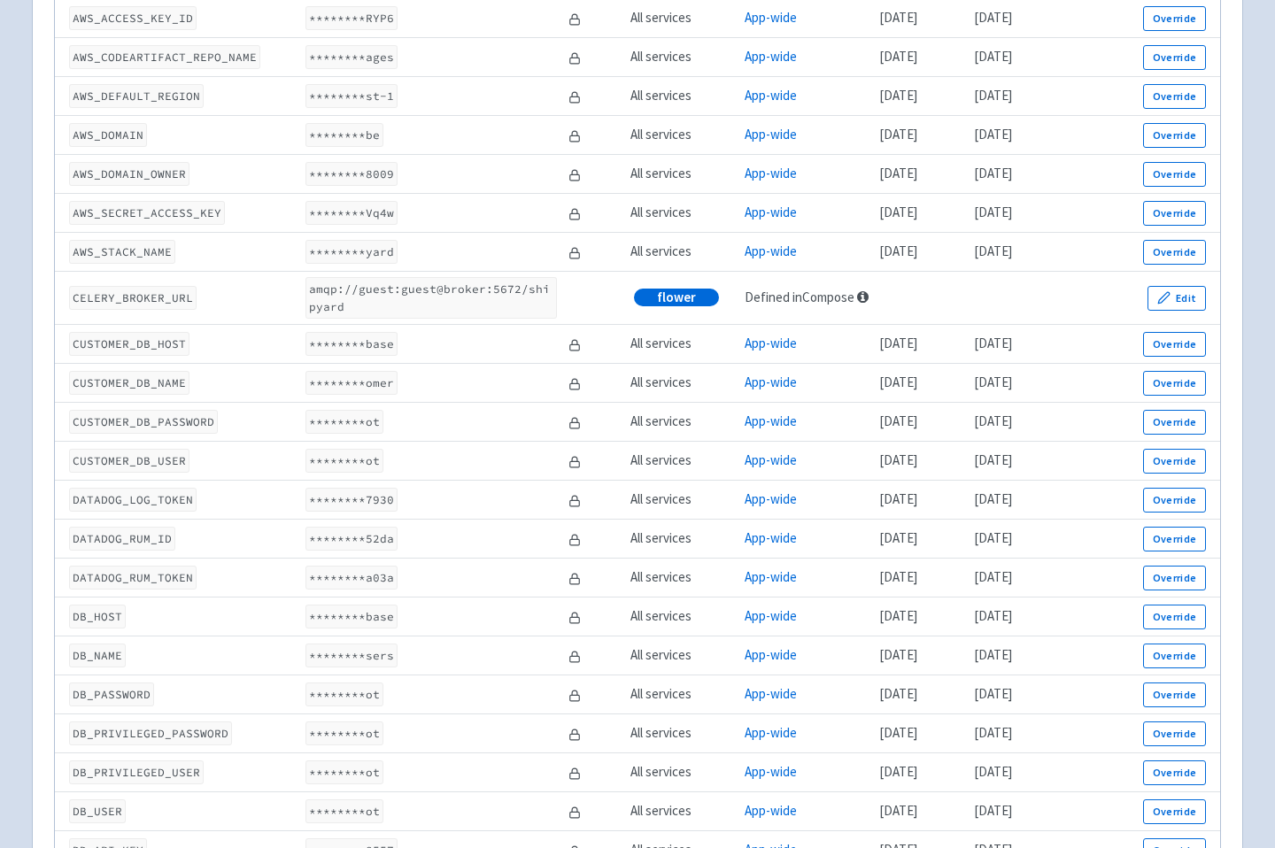
scroll to position [0, 0]
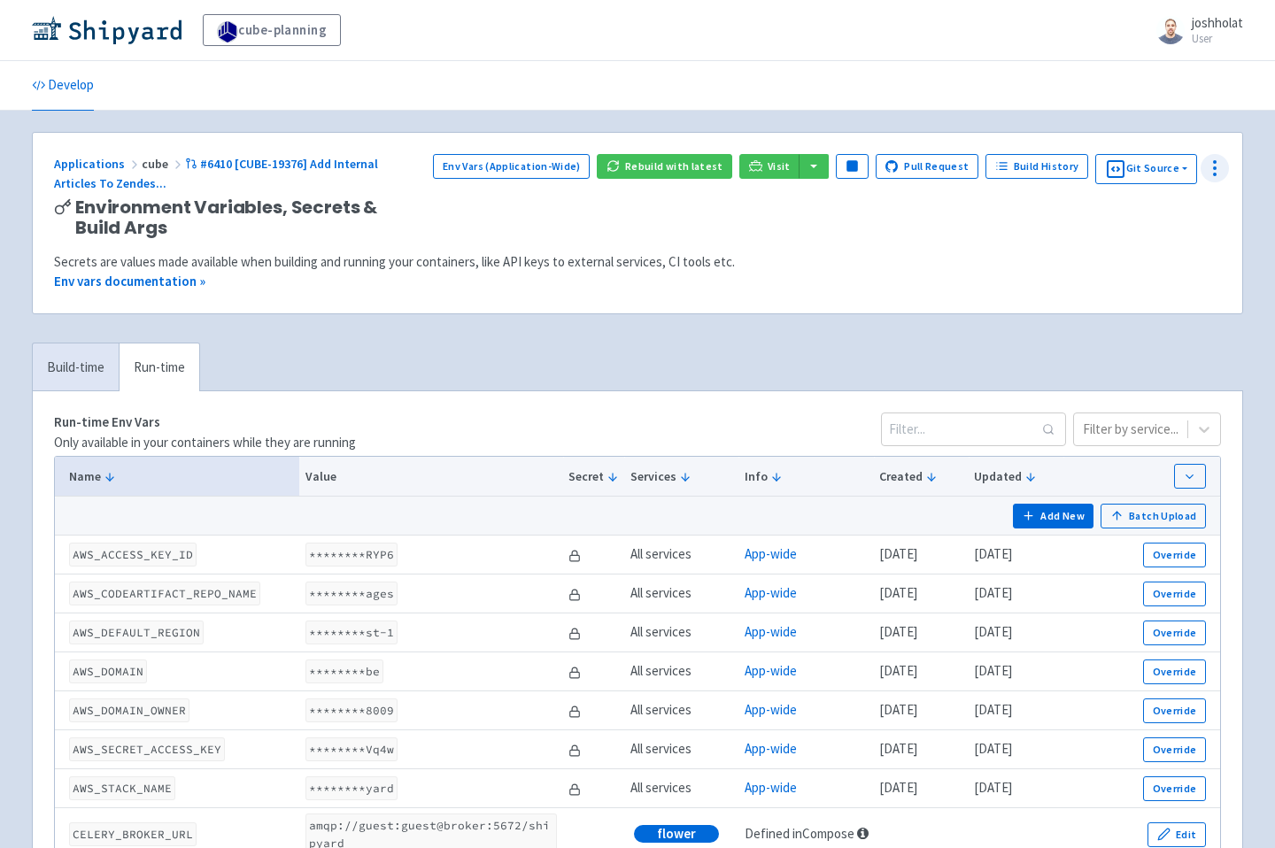
click at [1212, 161] on icon at bounding box center [1214, 168] width 21 height 21
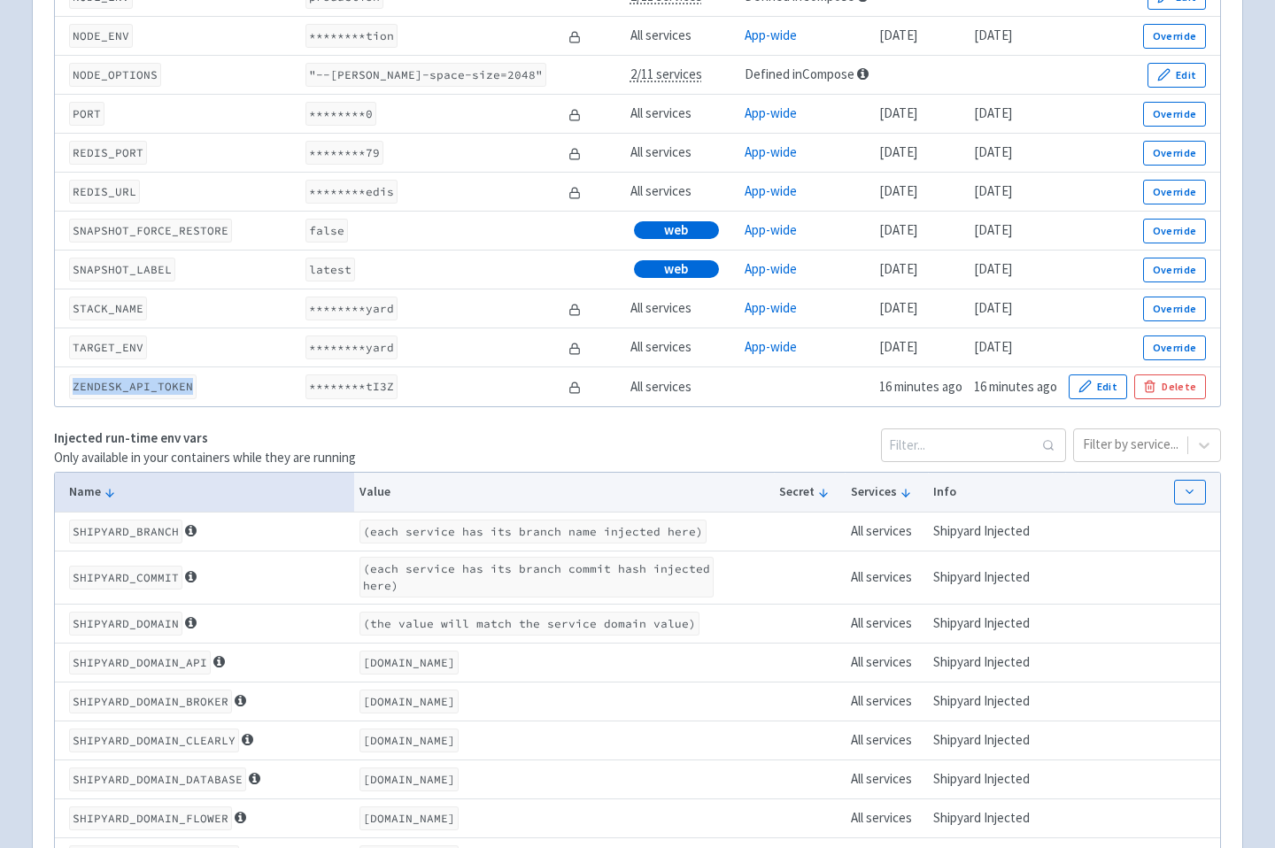
scroll to position [2773, 0]
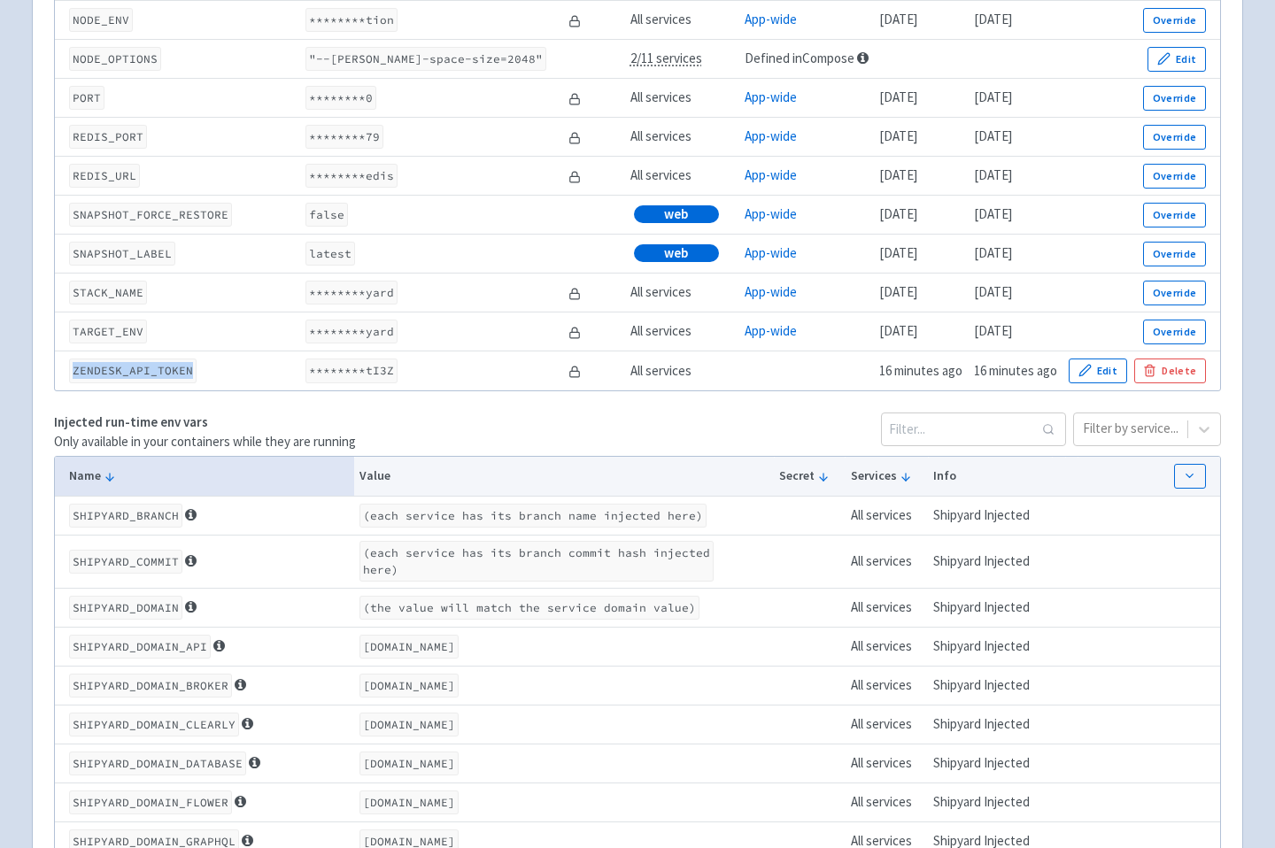
click at [131, 382] on code "ZENDESK_API_TOKEN" at bounding box center [132, 371] width 127 height 24
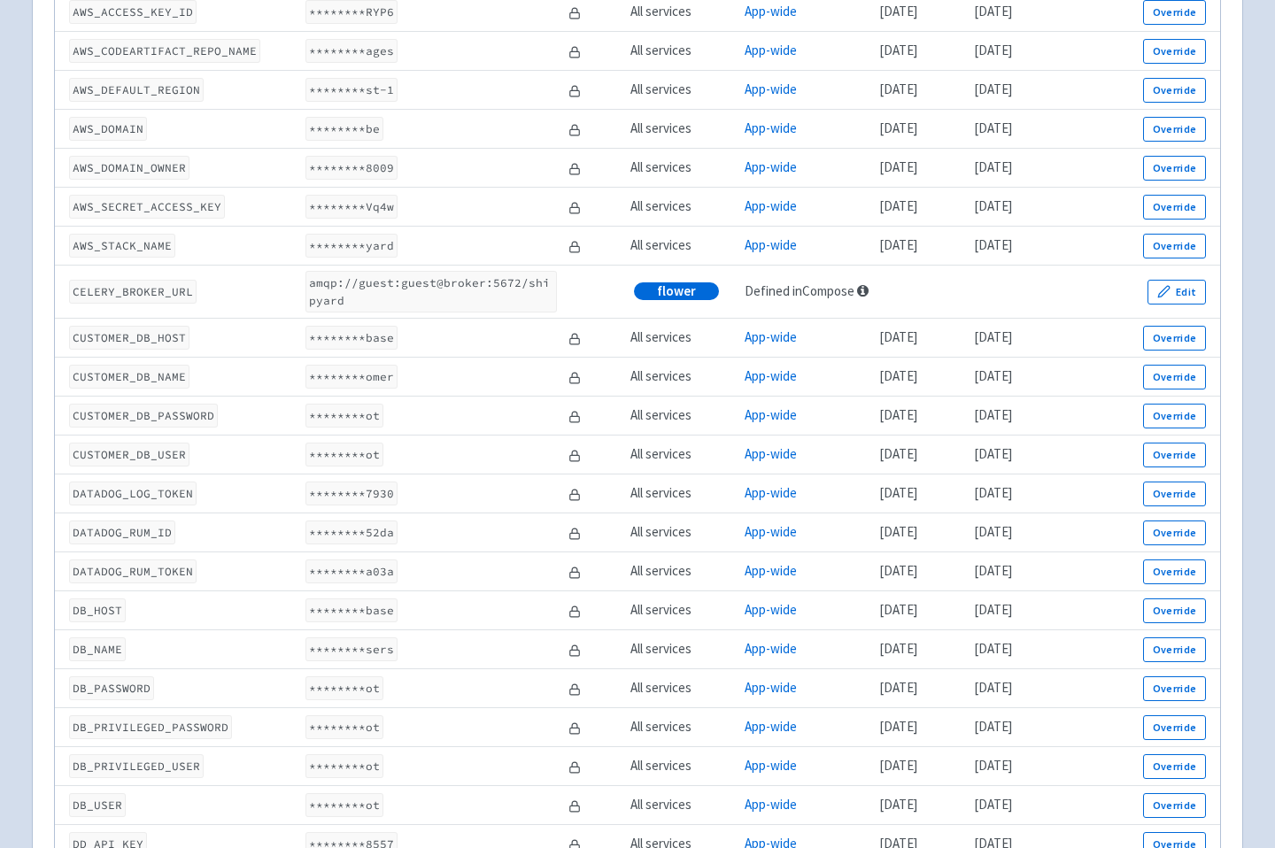
scroll to position [0, 0]
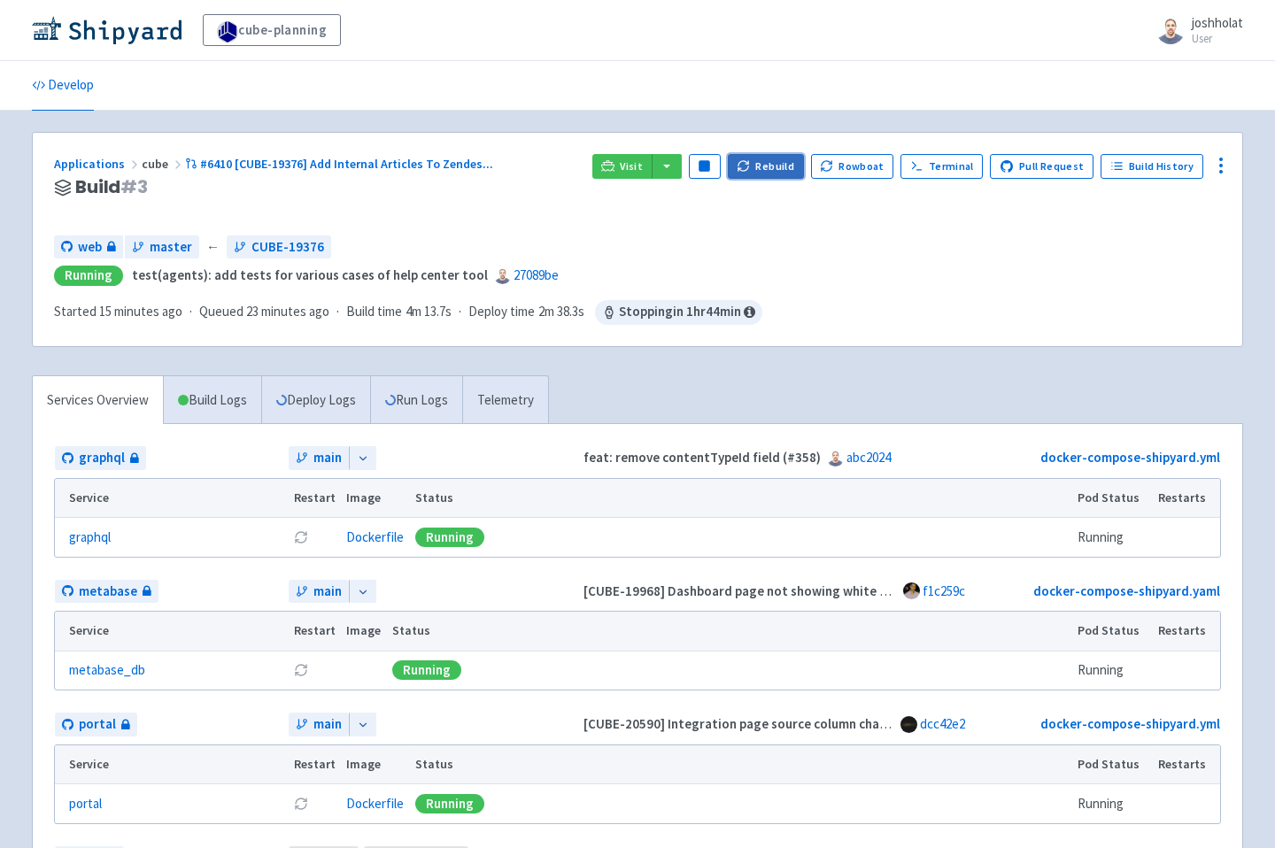
click at [783, 164] on button "Rebuild" at bounding box center [766, 166] width 76 height 25
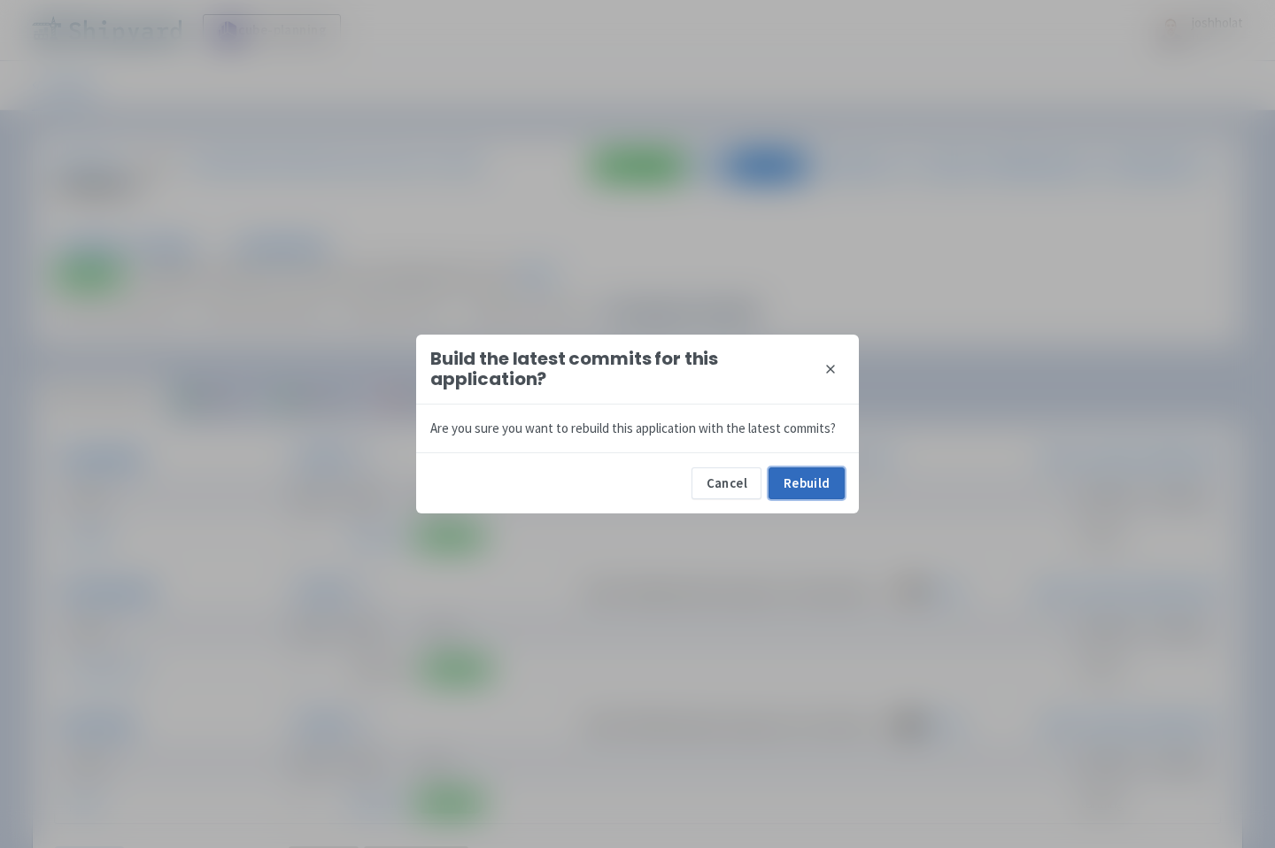
click at [804, 488] on button "Rebuild" at bounding box center [806, 483] width 76 height 32
